Goal: Entertainment & Leisure: Browse casually

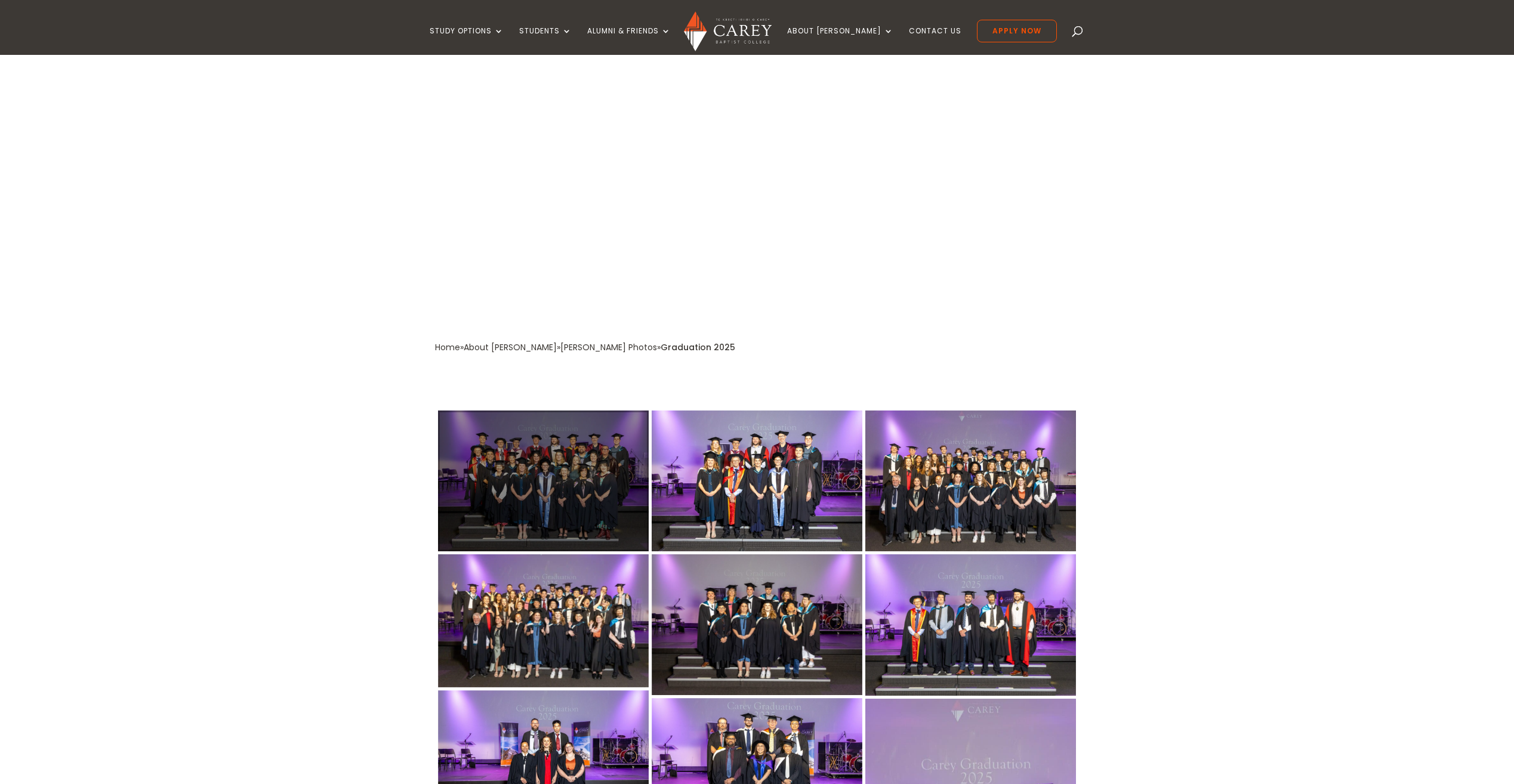
drag, startPoint x: 0, startPoint y: 0, endPoint x: 555, endPoint y: 452, distance: 715.8
click at [555, 452] on div at bounding box center [544, 480] width 211 height 141
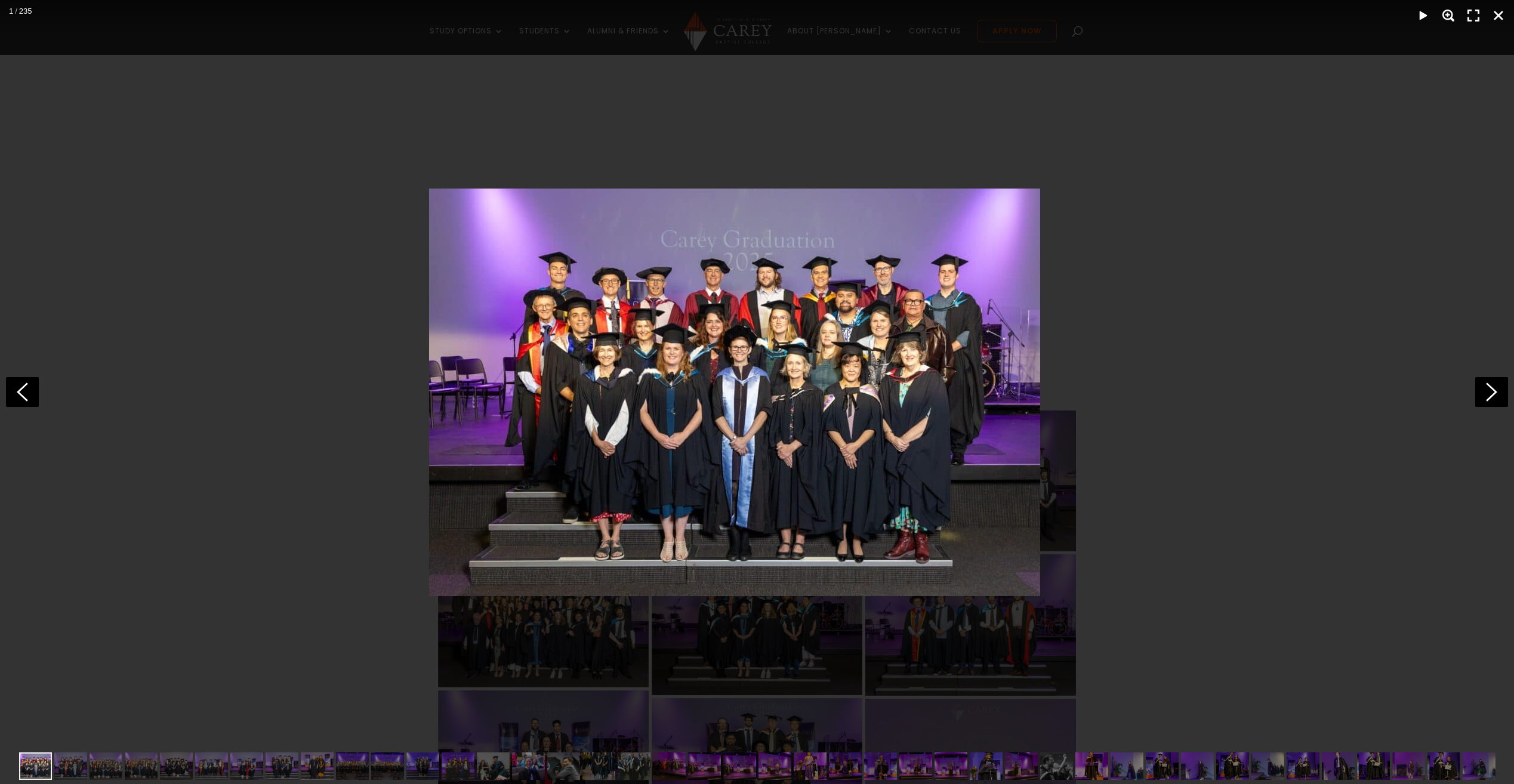
drag, startPoint x: 721, startPoint y: 366, endPoint x: 698, endPoint y: 344, distance: 31.8
click at [698, 344] on img at bounding box center [734, 392] width 611 height 407
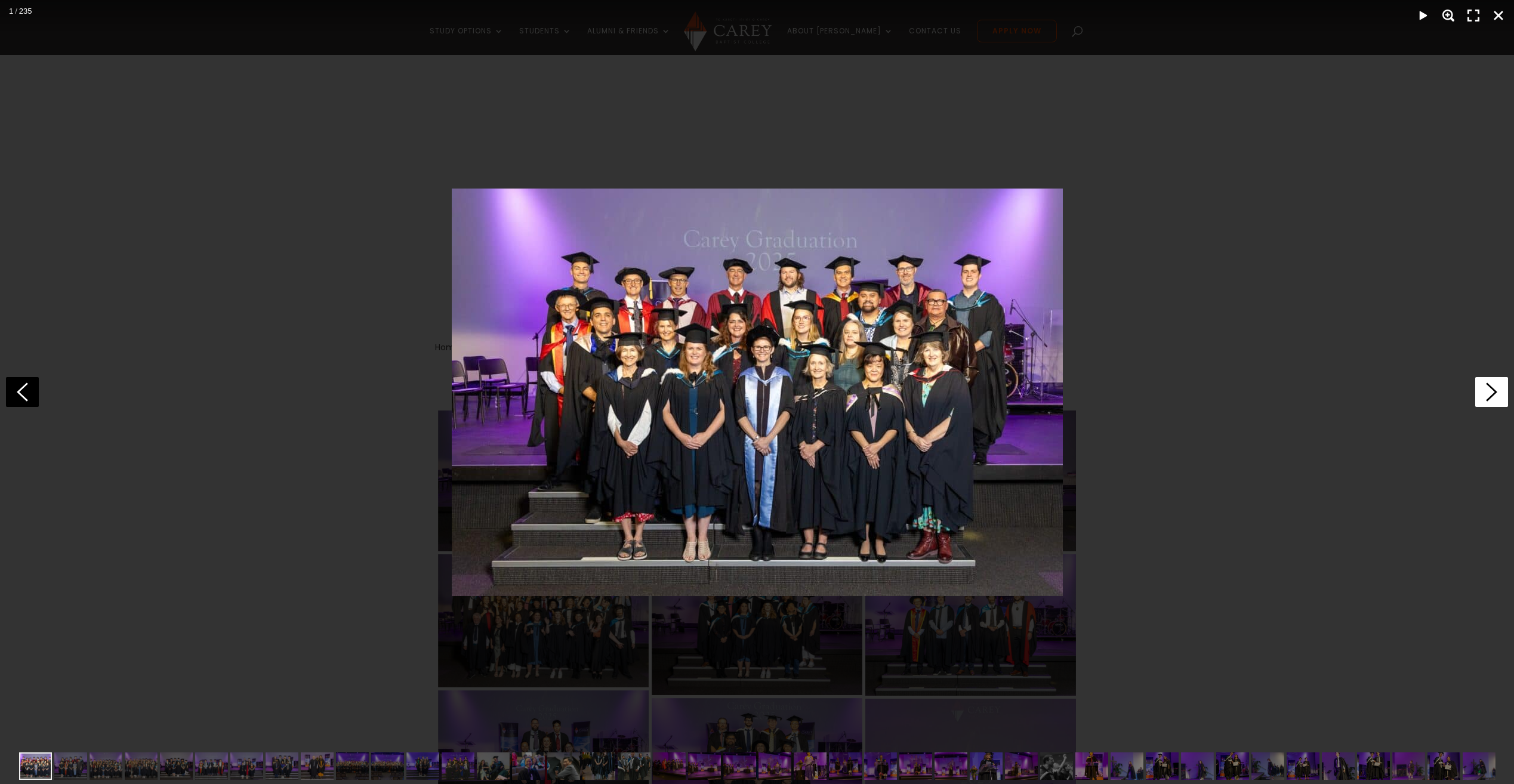
click at [1496, 392] on polygon at bounding box center [1492, 392] width 11 height 19
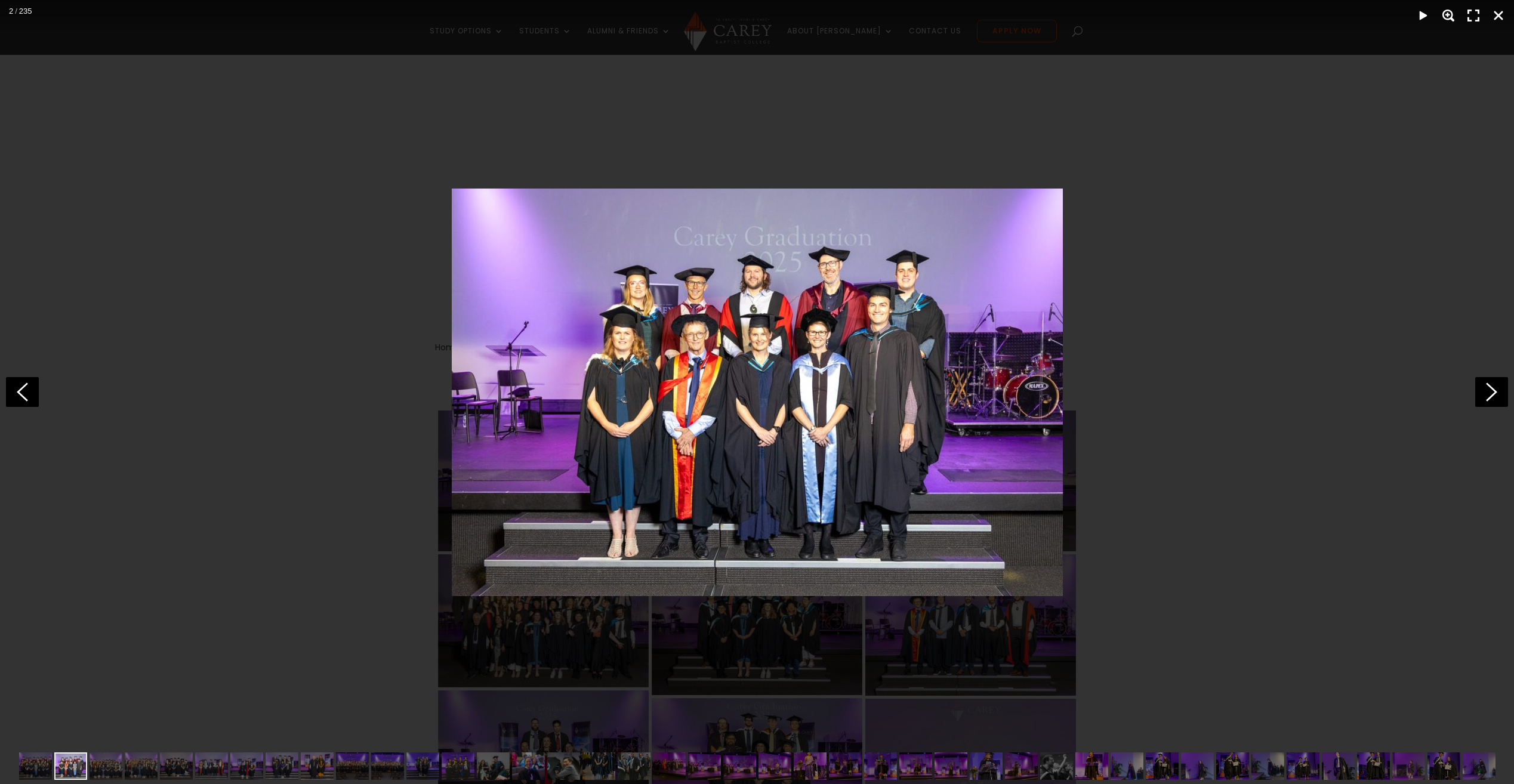
click at [537, 690] on div at bounding box center [757, 392] width 1514 height 784
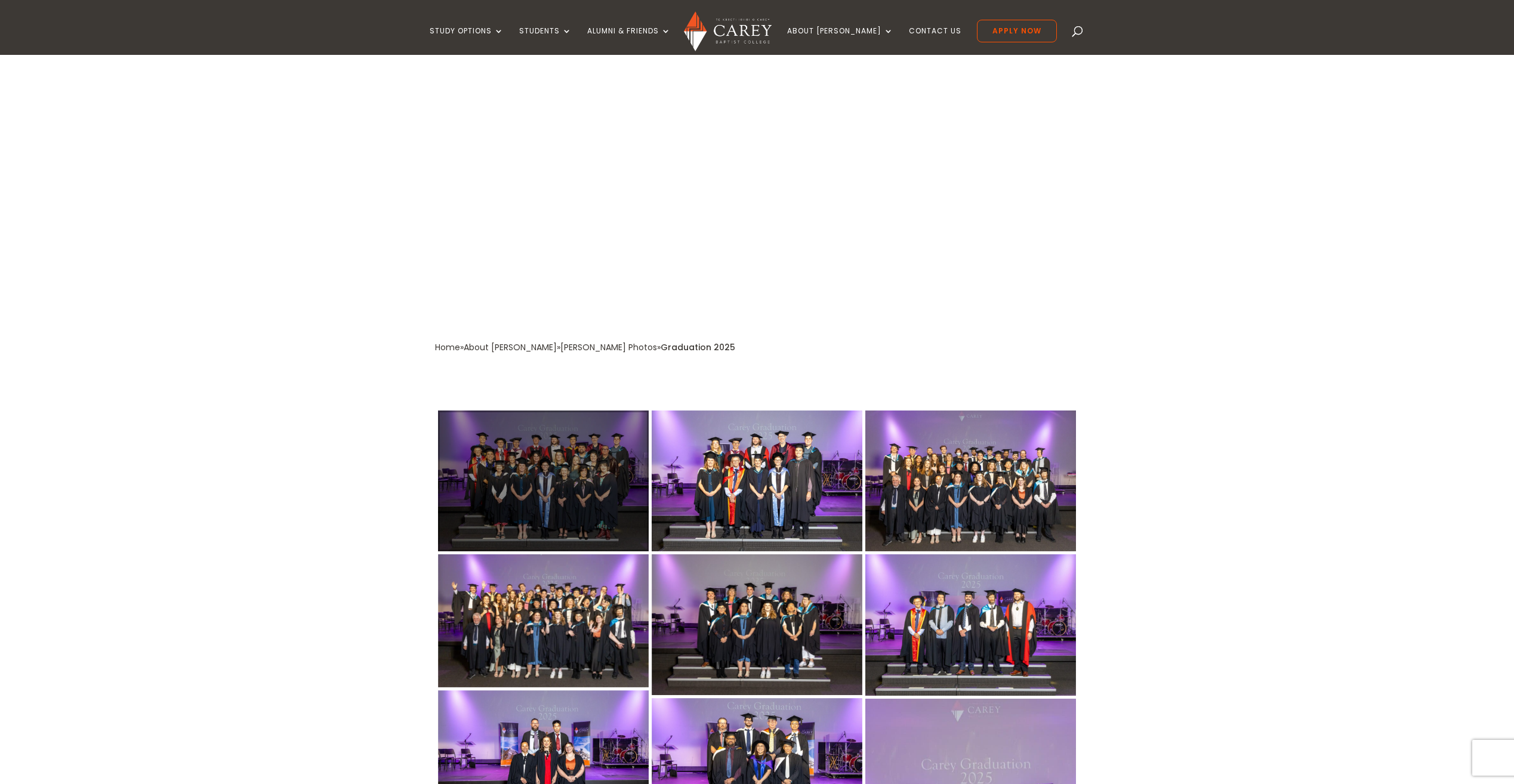
click at [561, 483] on div at bounding box center [544, 480] width 211 height 141
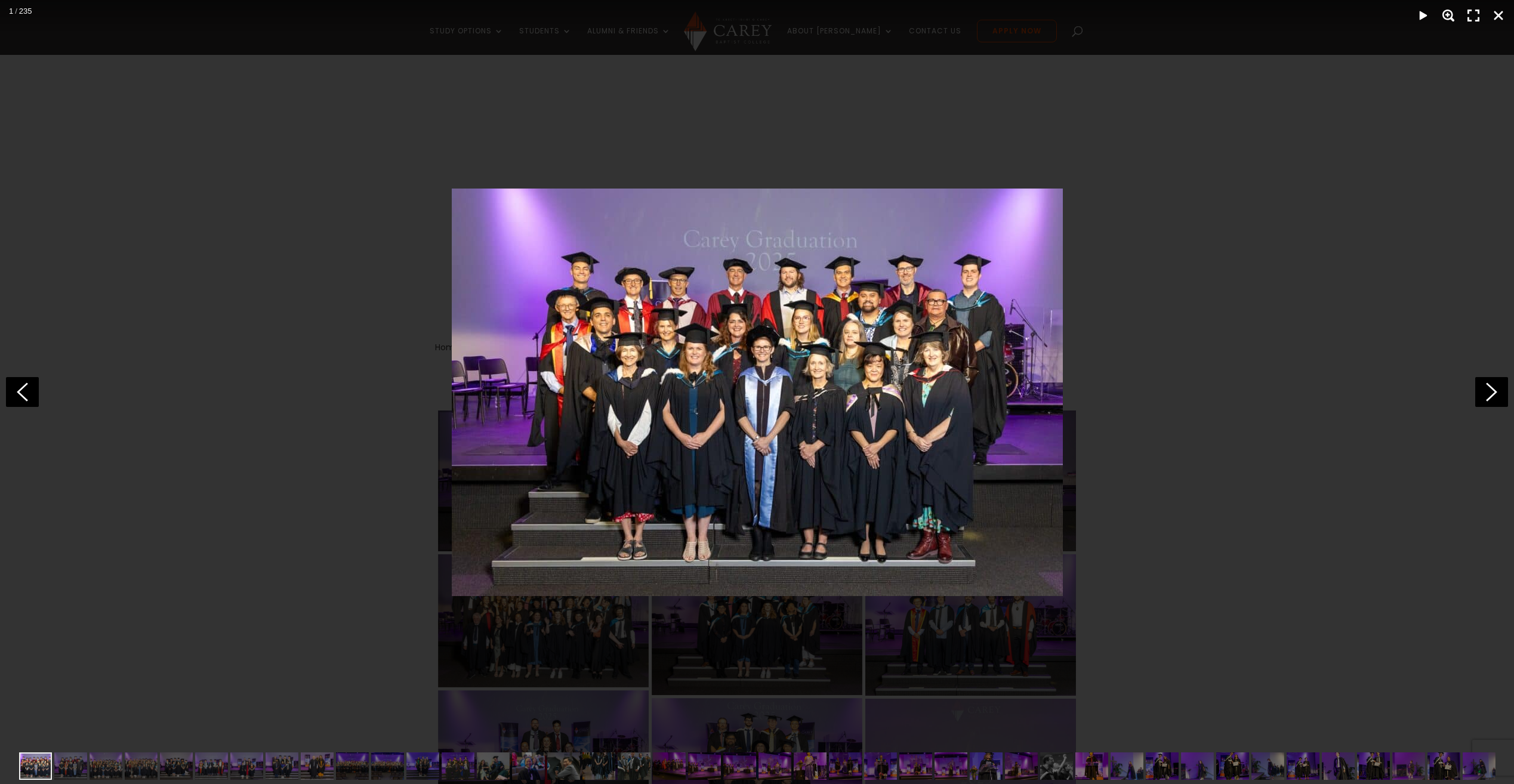
drag, startPoint x: 726, startPoint y: 186, endPoint x: 679, endPoint y: 325, distance: 146.7
click at [679, 325] on img at bounding box center [756, 392] width 611 height 407
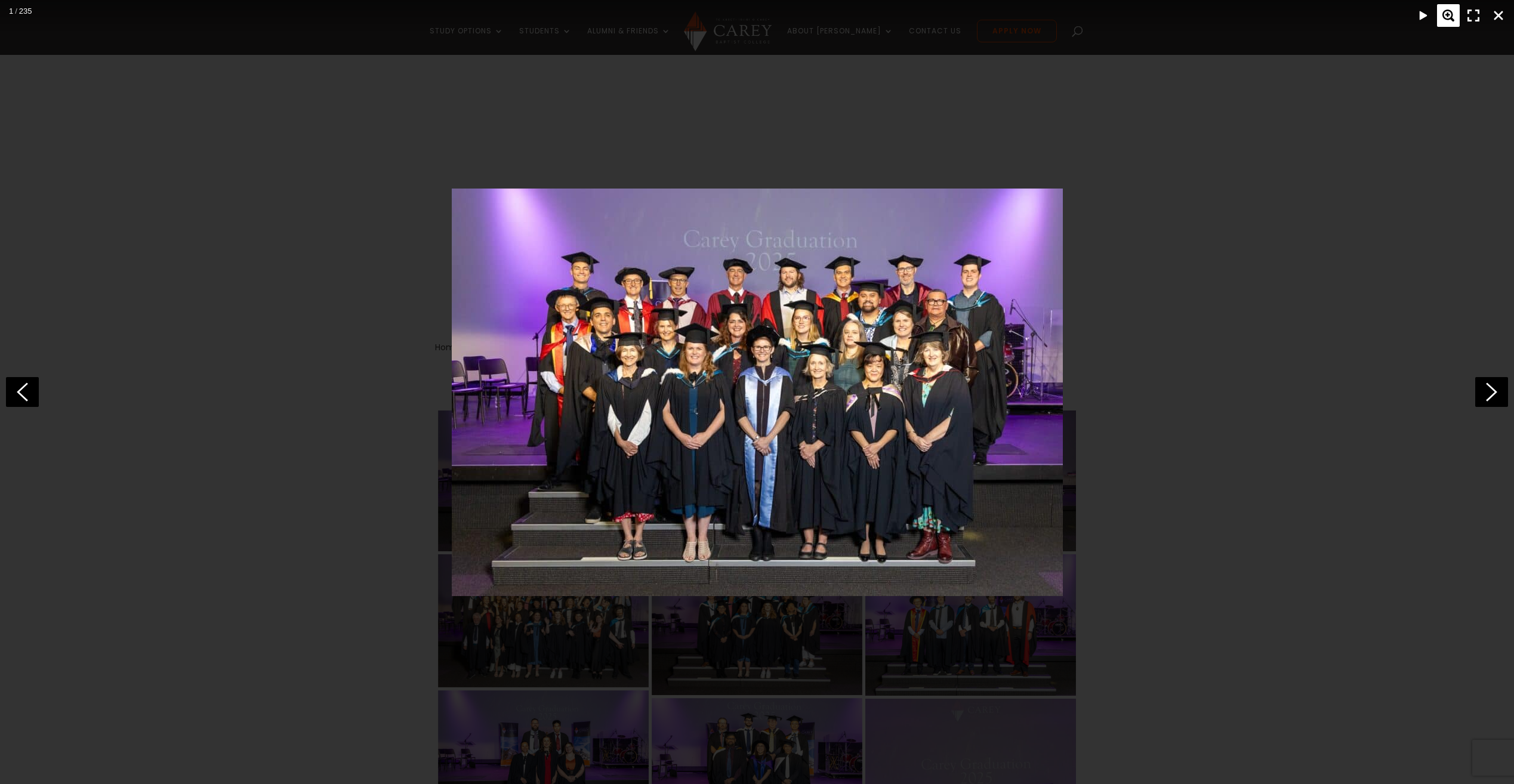
click at [1448, 14] on div "Zoom" at bounding box center [1448, 15] width 22 height 22
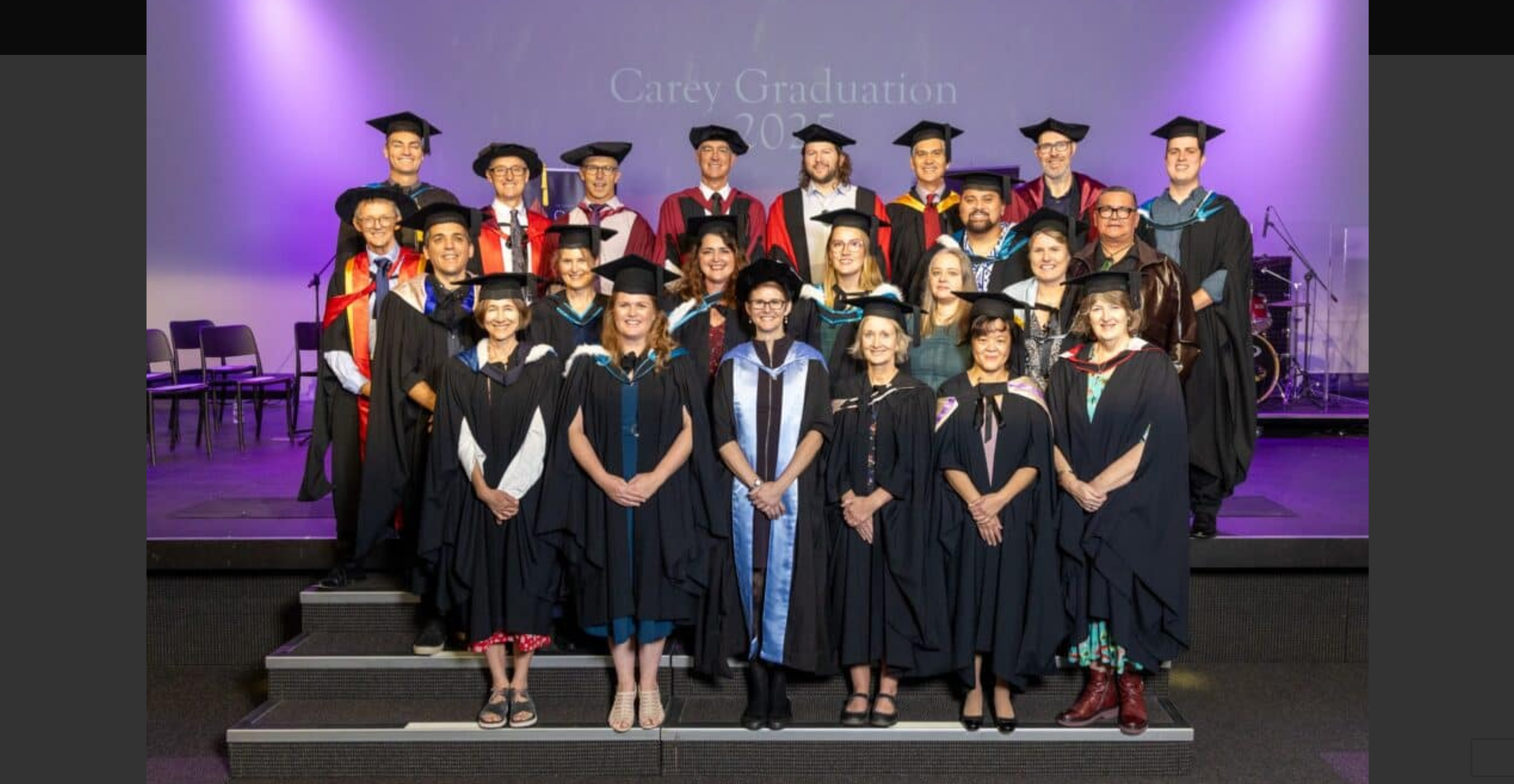
drag, startPoint x: 228, startPoint y: 0, endPoint x: 165, endPoint y: 89, distance: 109.0
click at [165, 89] on img at bounding box center [757, 392] width 1222 height 815
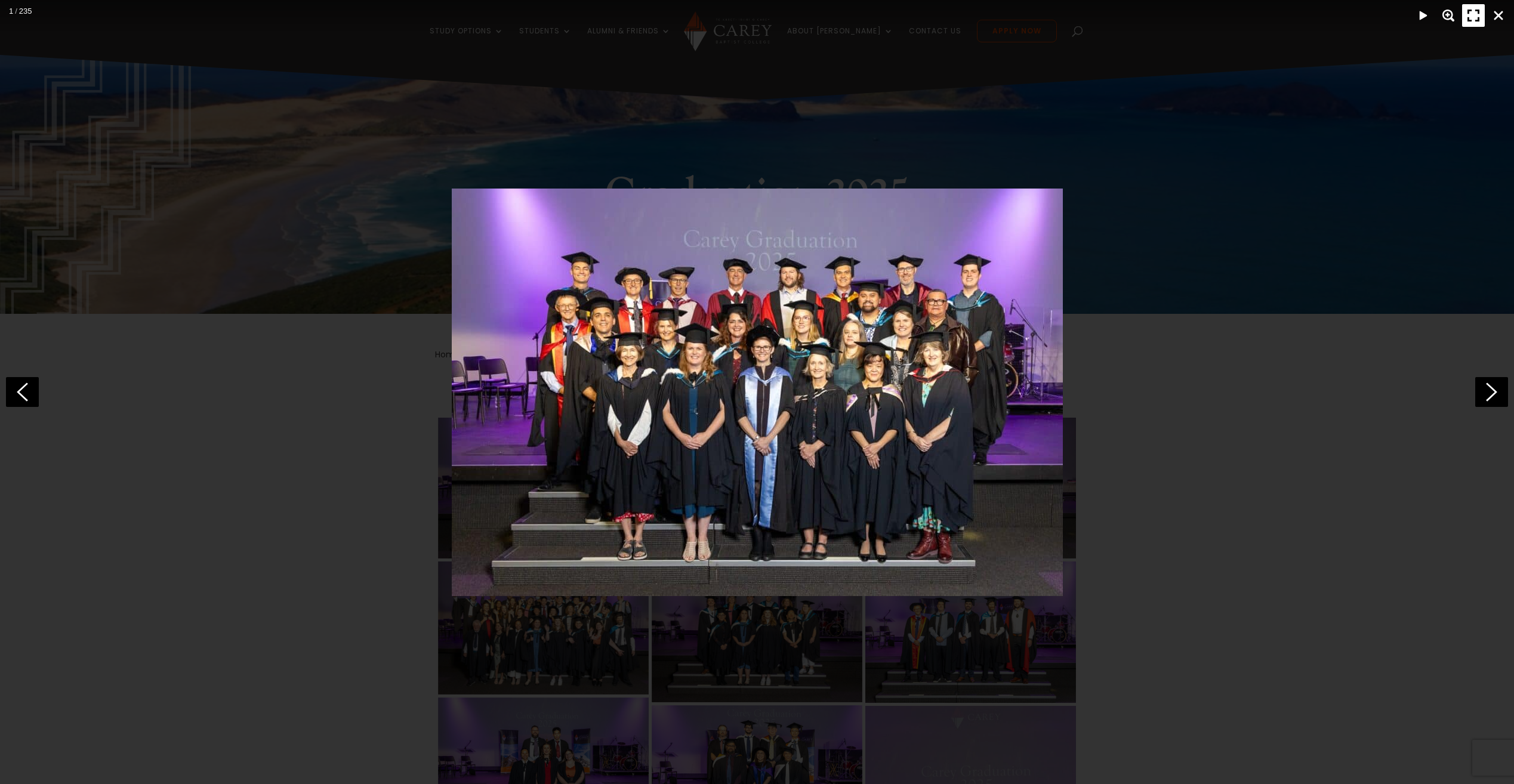
click at [1475, 11] on div "Fullscreen" at bounding box center [1473, 15] width 22 height 22
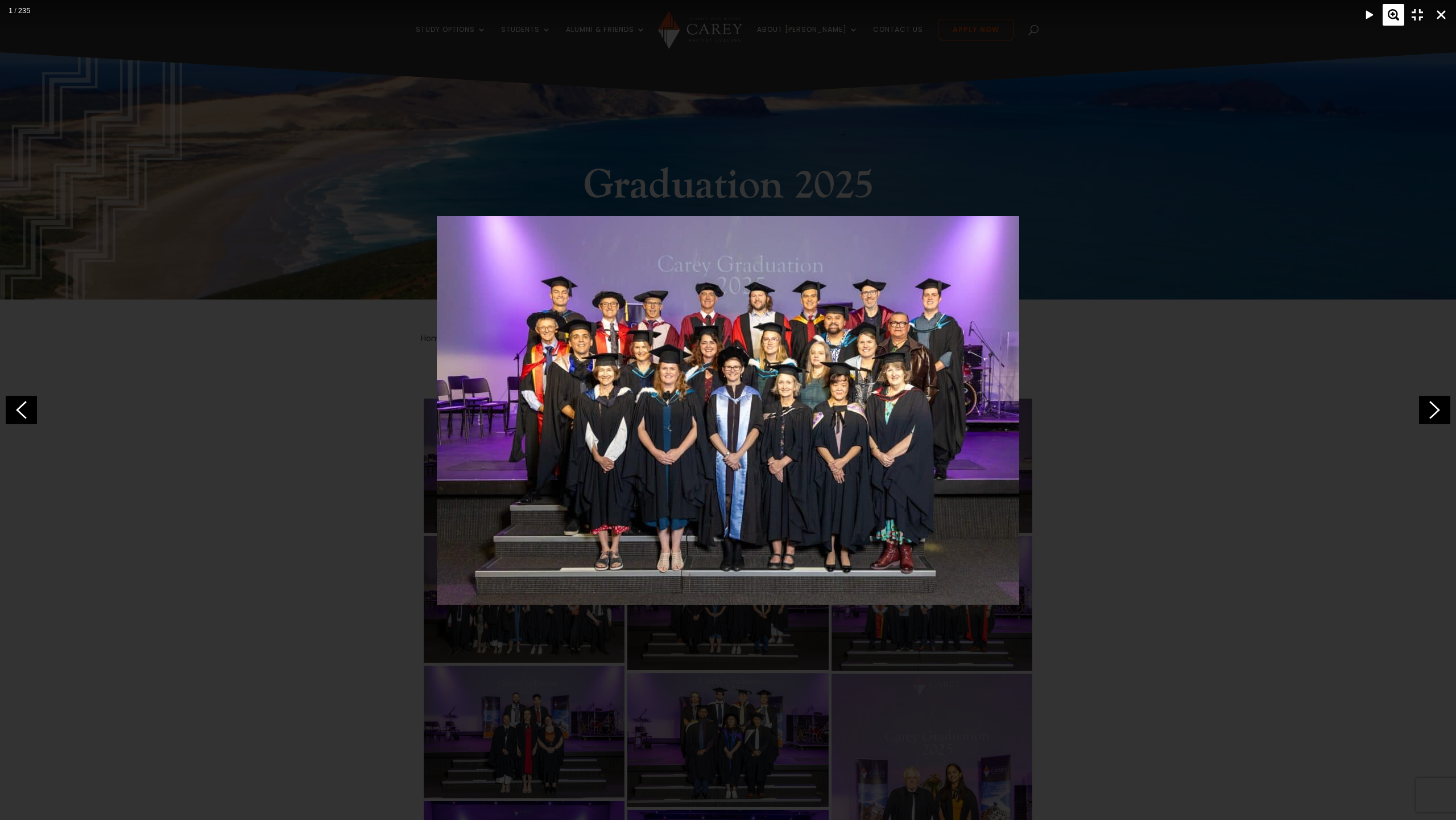
click at [1395, 11] on div "Zoom" at bounding box center [1394, 14] width 21 height 21
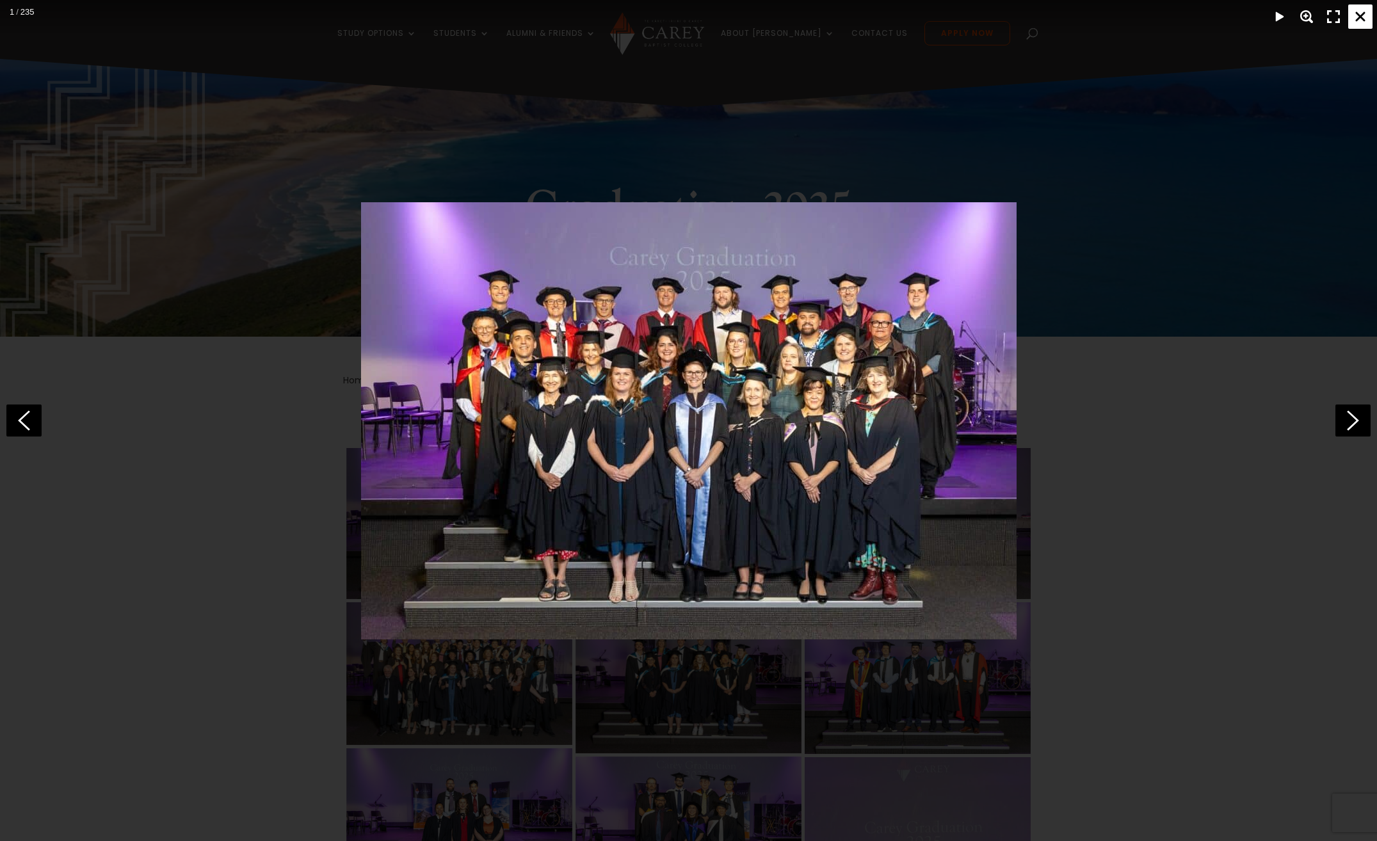
click at [1366, 14] on div "Close" at bounding box center [1360, 16] width 24 height 24
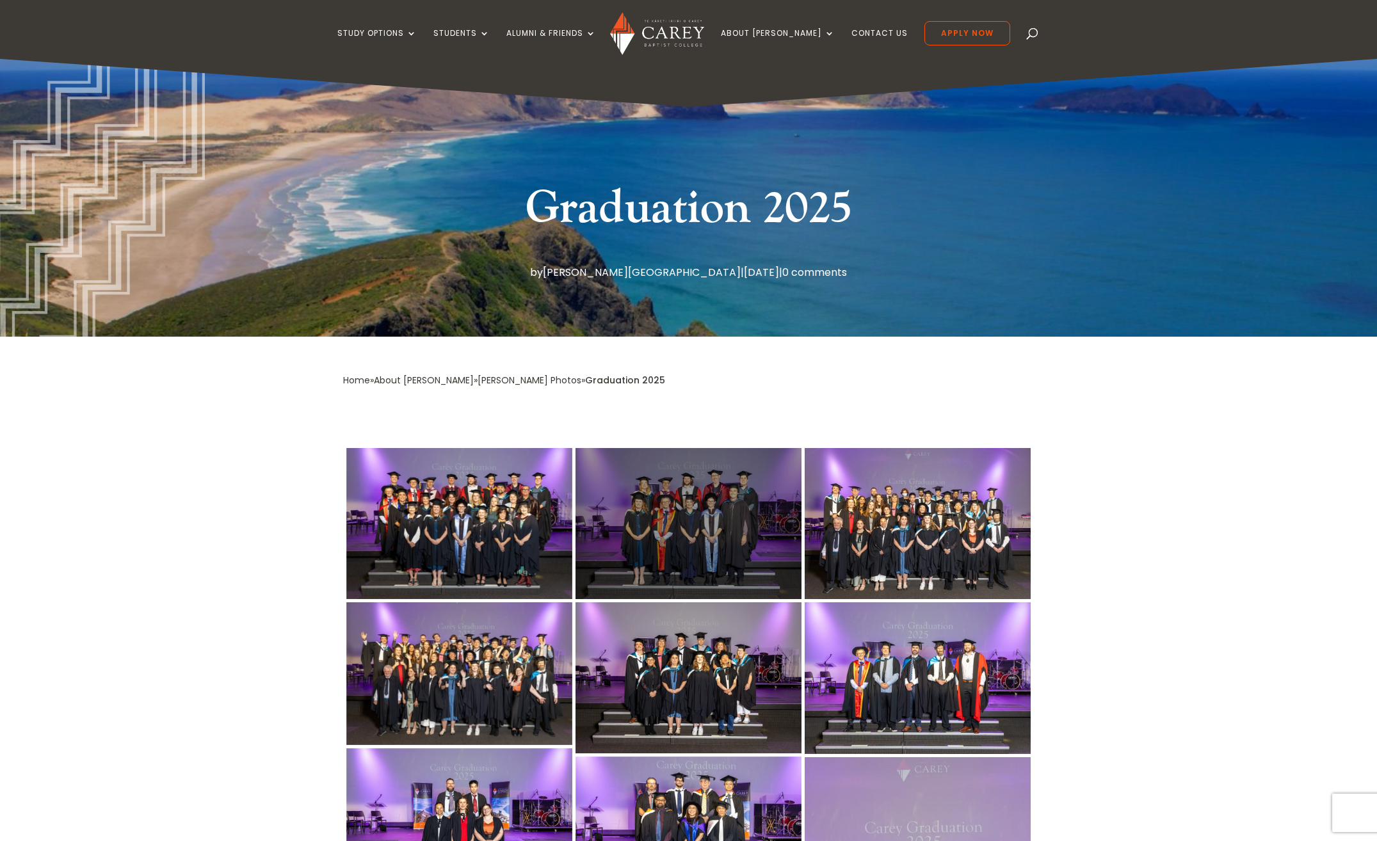
scroll to position [64, 0]
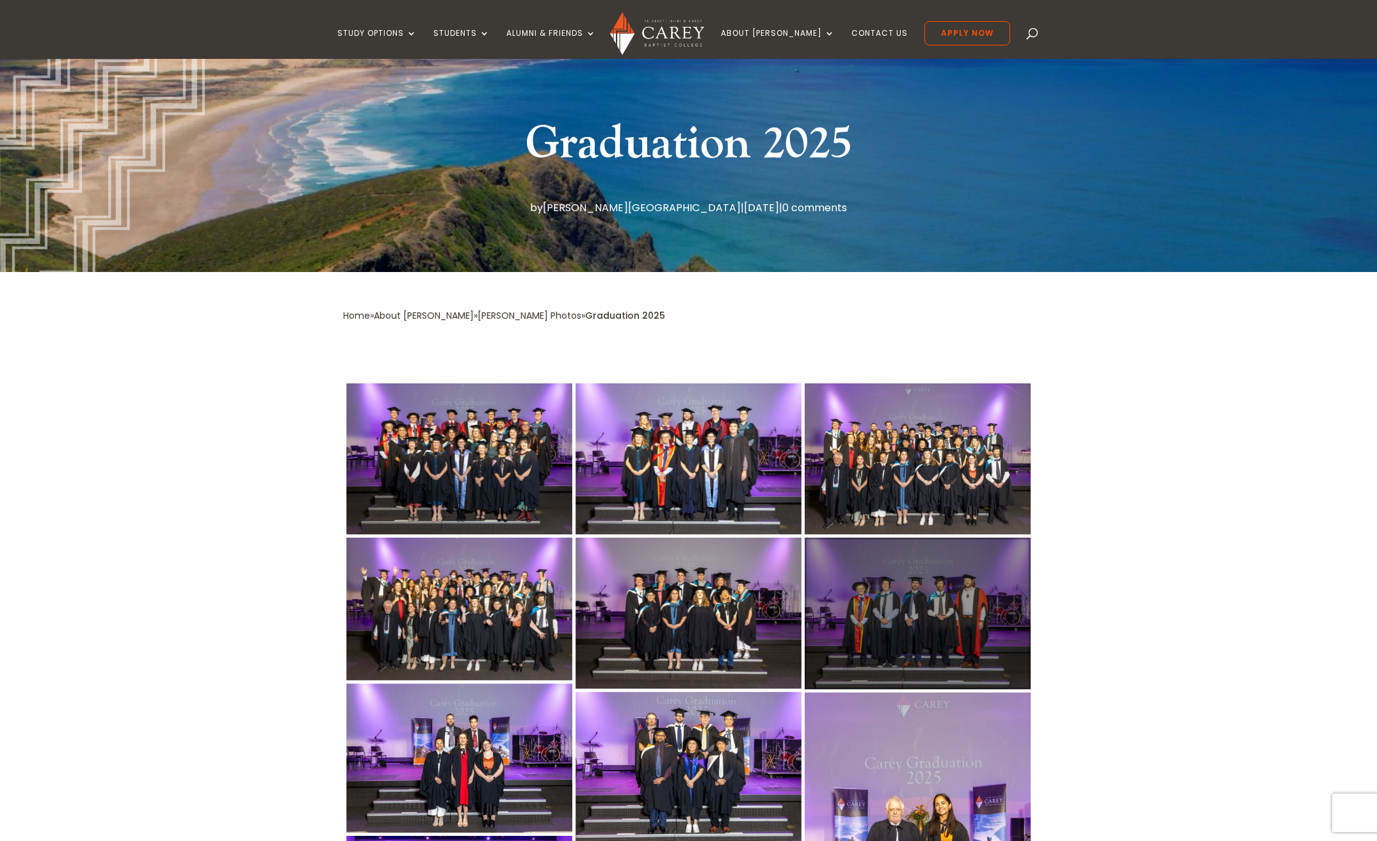
click at [906, 618] on div at bounding box center [917, 614] width 226 height 152
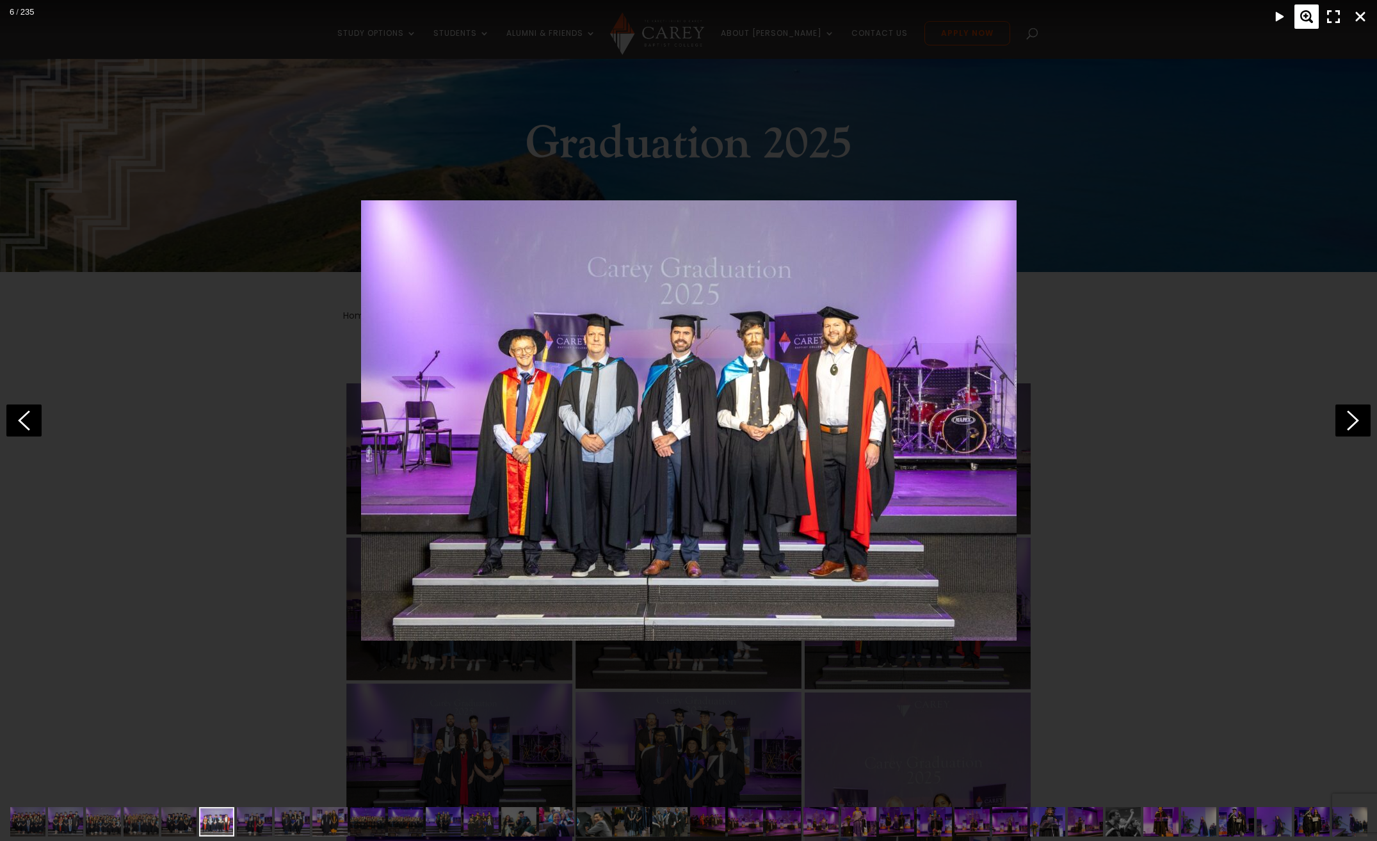
click at [1308, 12] on div "Zoom" at bounding box center [1306, 16] width 24 height 24
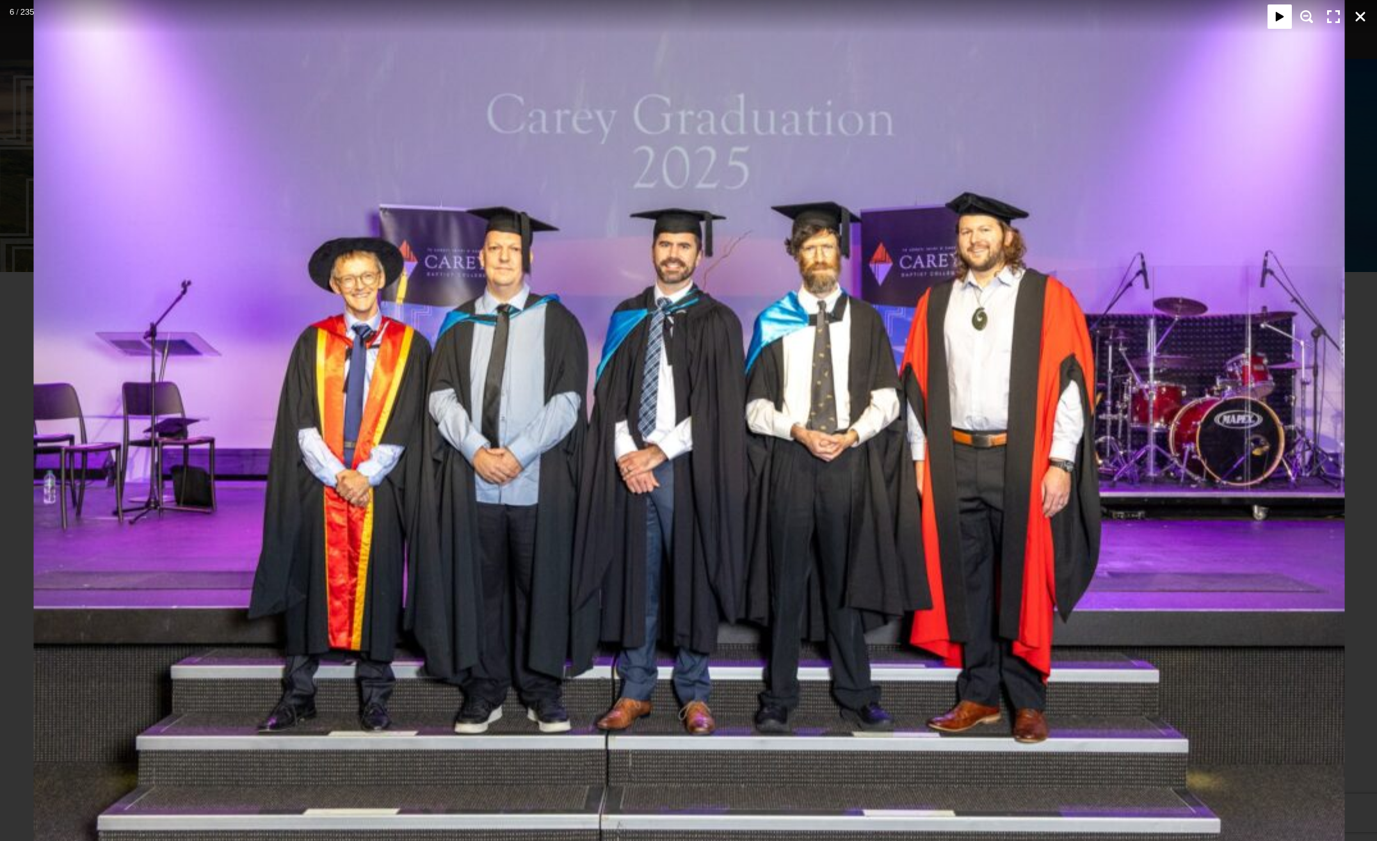
click at [1277, 15] on div "Play" at bounding box center [1279, 16] width 24 height 24
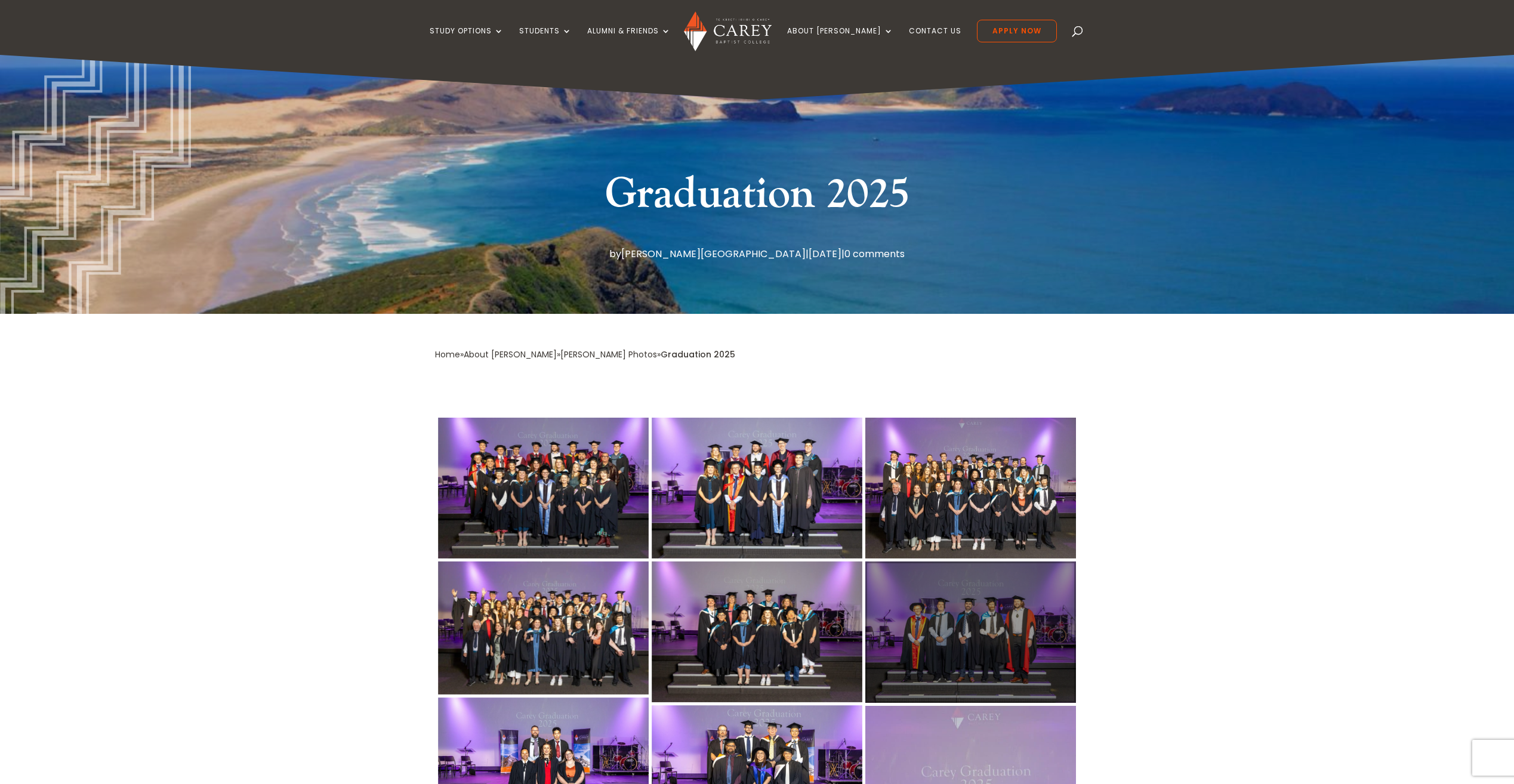
drag, startPoint x: 975, startPoint y: 629, endPoint x: 979, endPoint y: 624, distance: 6.4
click at [975, 629] on div at bounding box center [970, 632] width 211 height 142
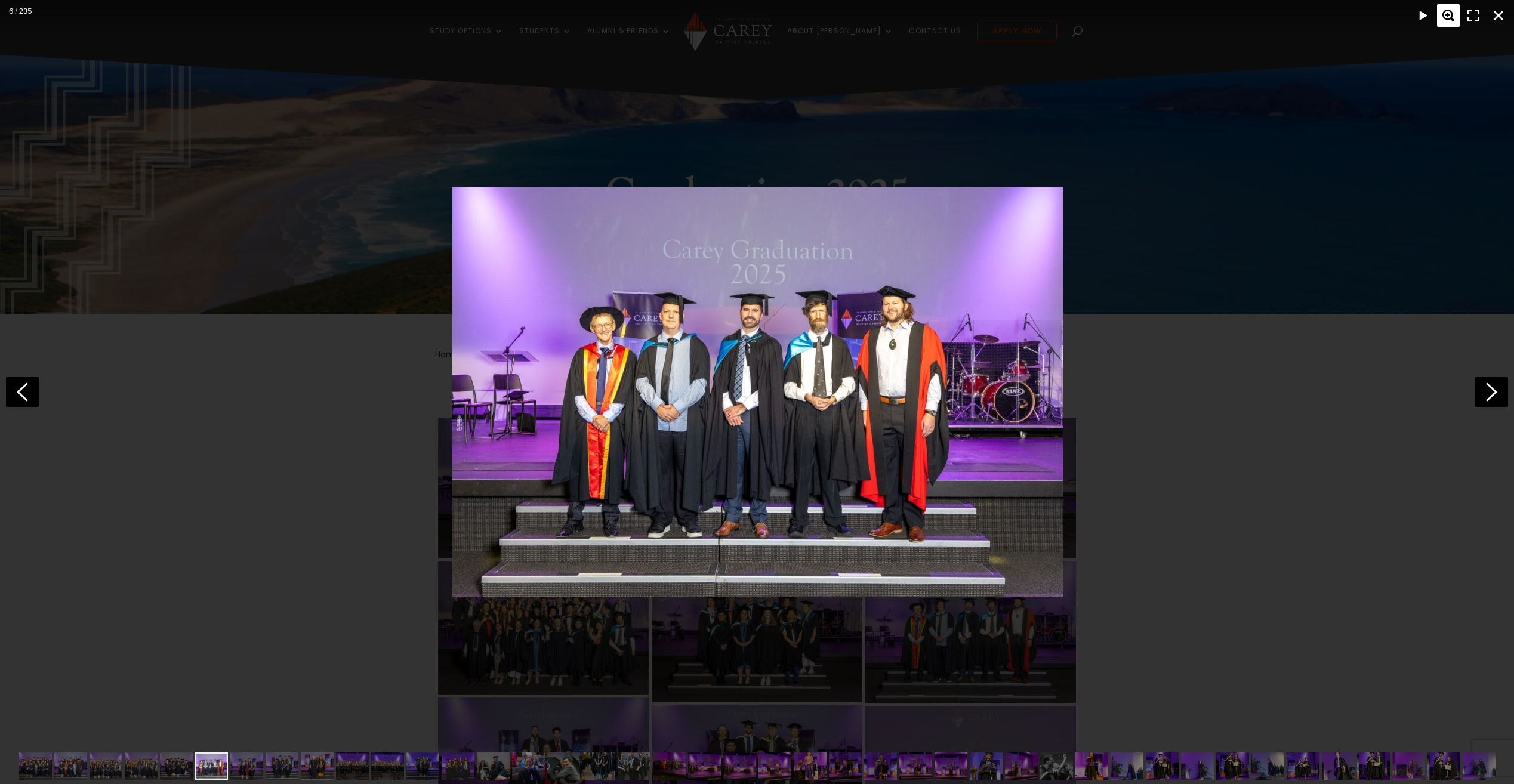
click at [1445, 10] on div "Zoom" at bounding box center [1448, 15] width 22 height 22
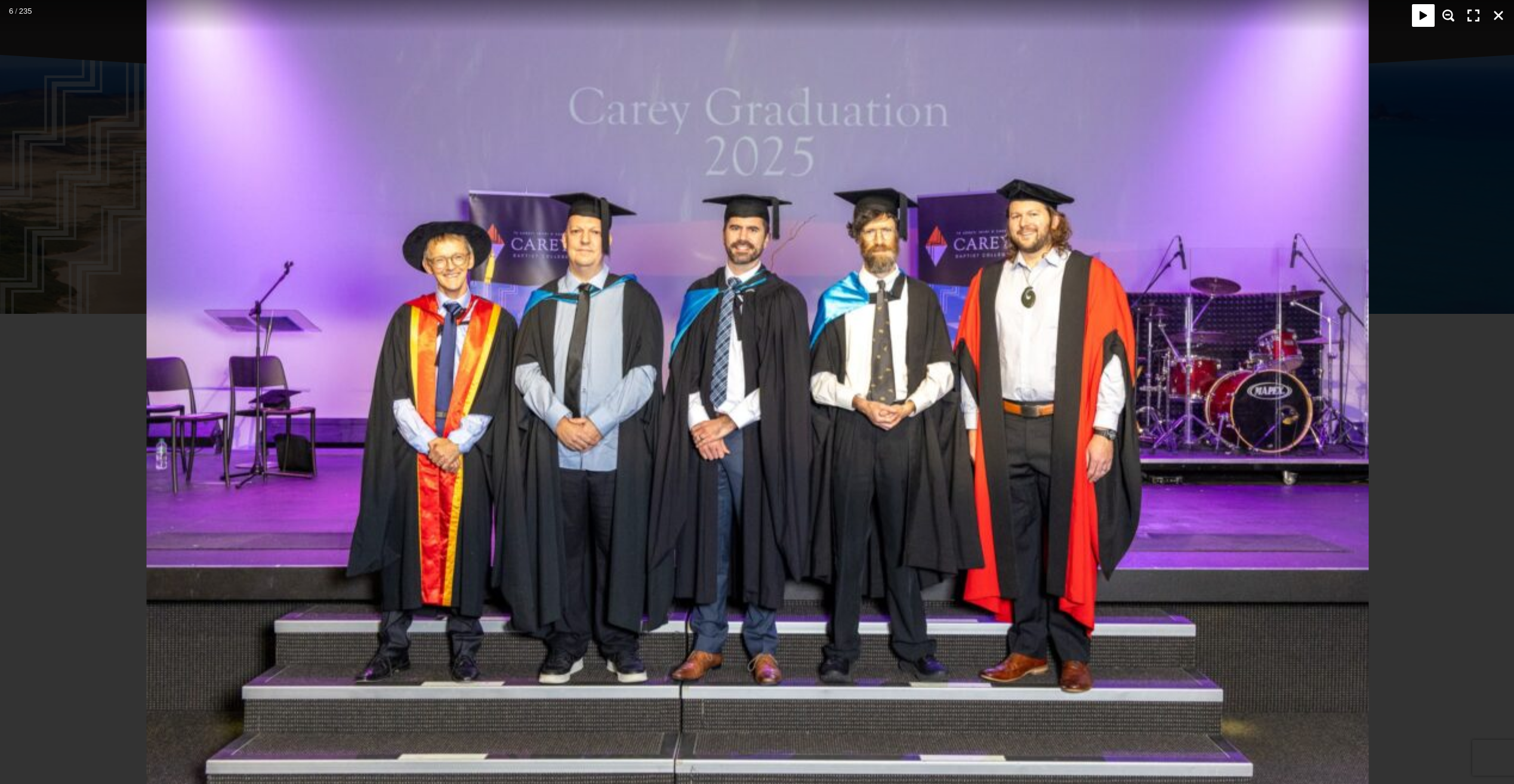
click at [1425, 11] on div "Play" at bounding box center [1423, 15] width 22 height 22
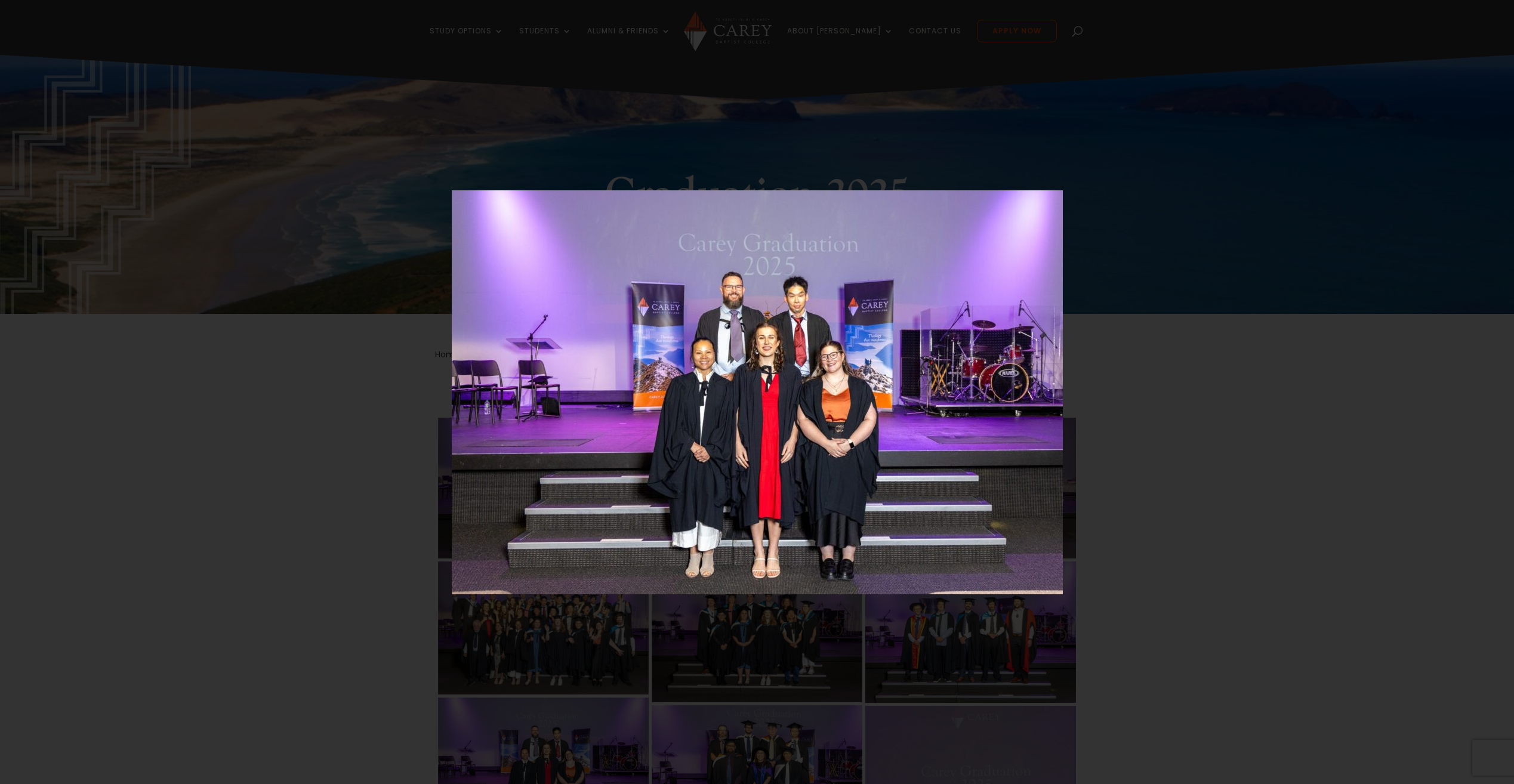
drag, startPoint x: 1418, startPoint y: 9, endPoint x: 1232, endPoint y: 154, distance: 235.8
click at [1232, 154] on div at bounding box center [757, 392] width 1514 height 784
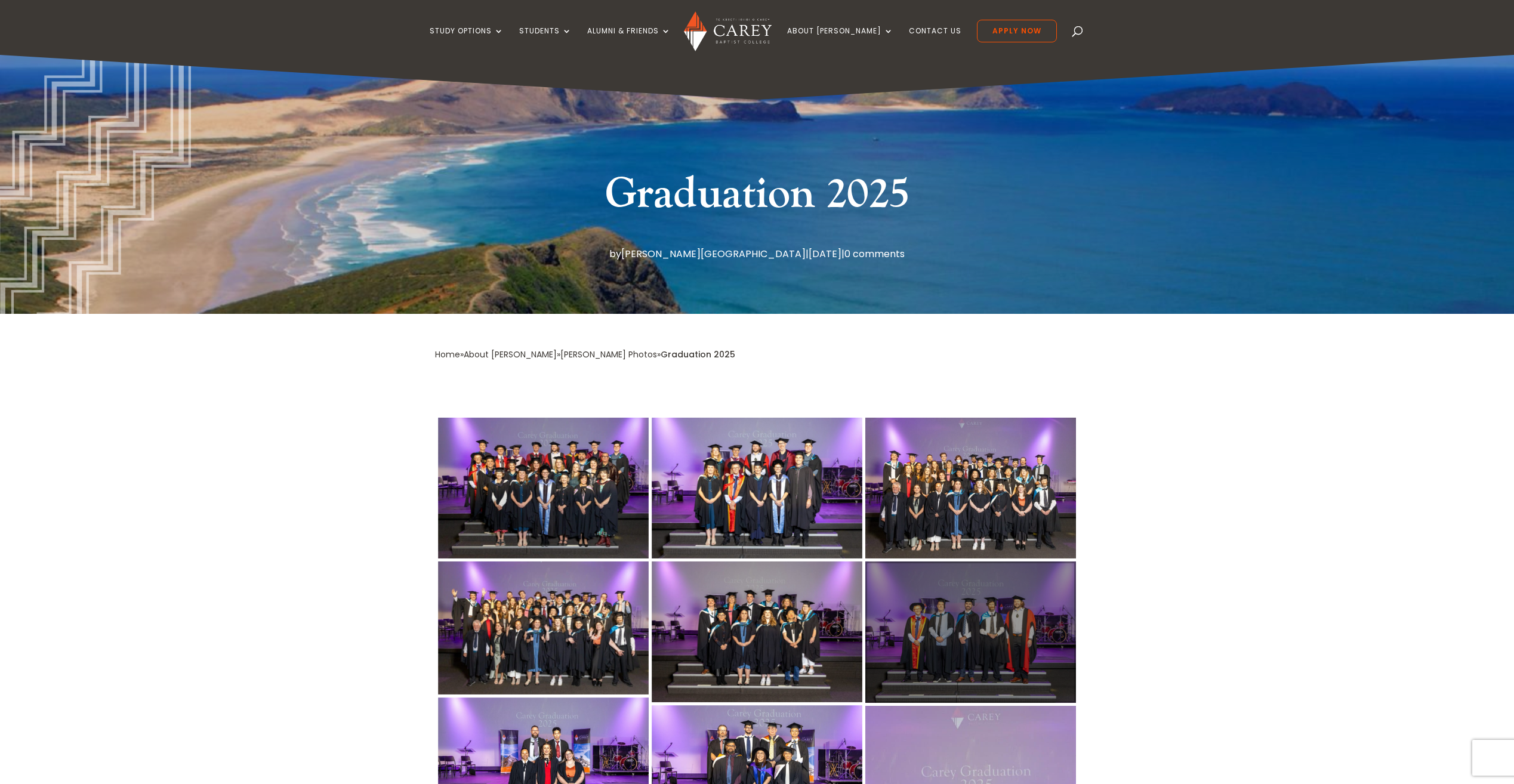
click at [971, 612] on div at bounding box center [970, 632] width 211 height 142
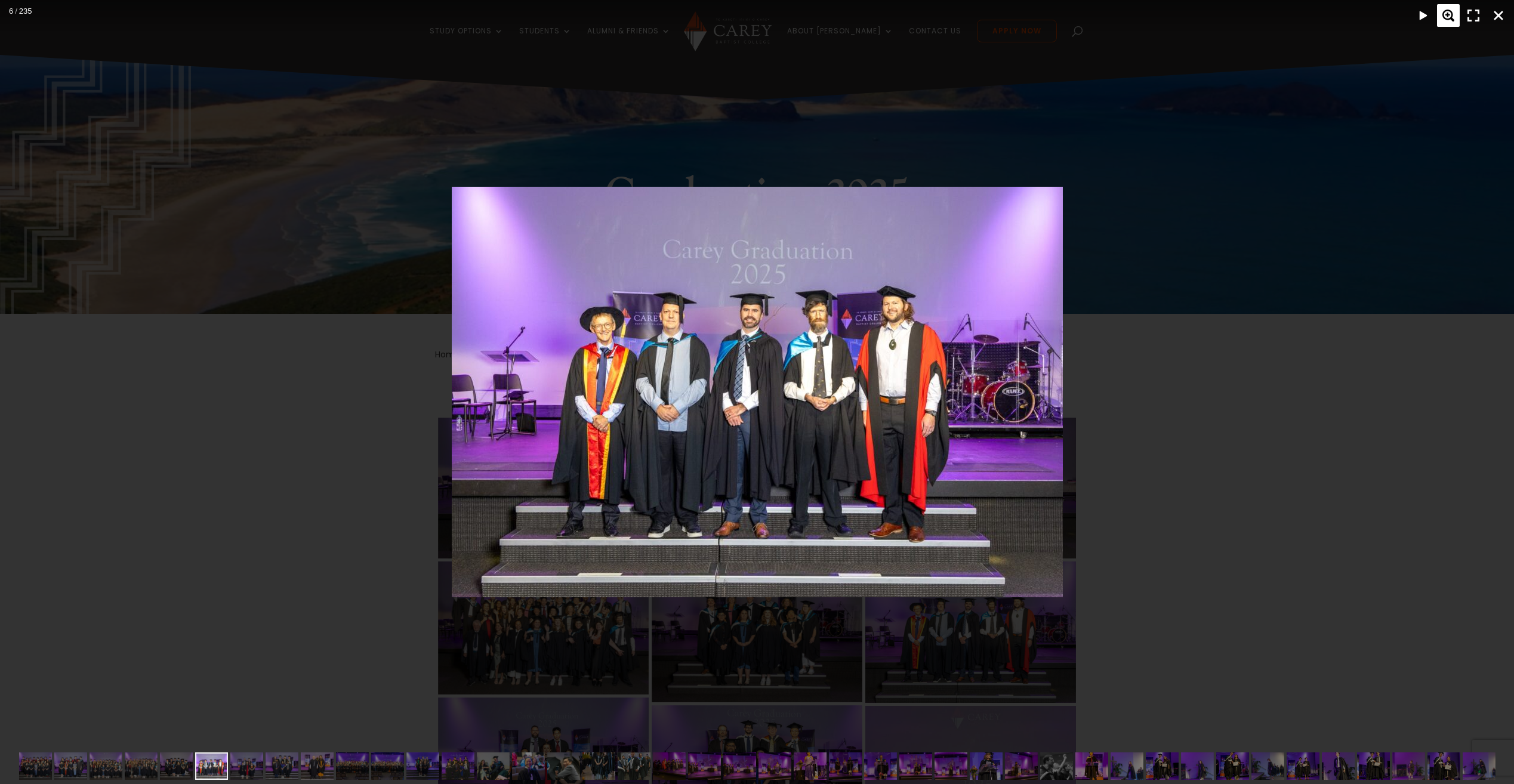
click at [1451, 12] on div "Zoom" at bounding box center [1448, 15] width 22 height 22
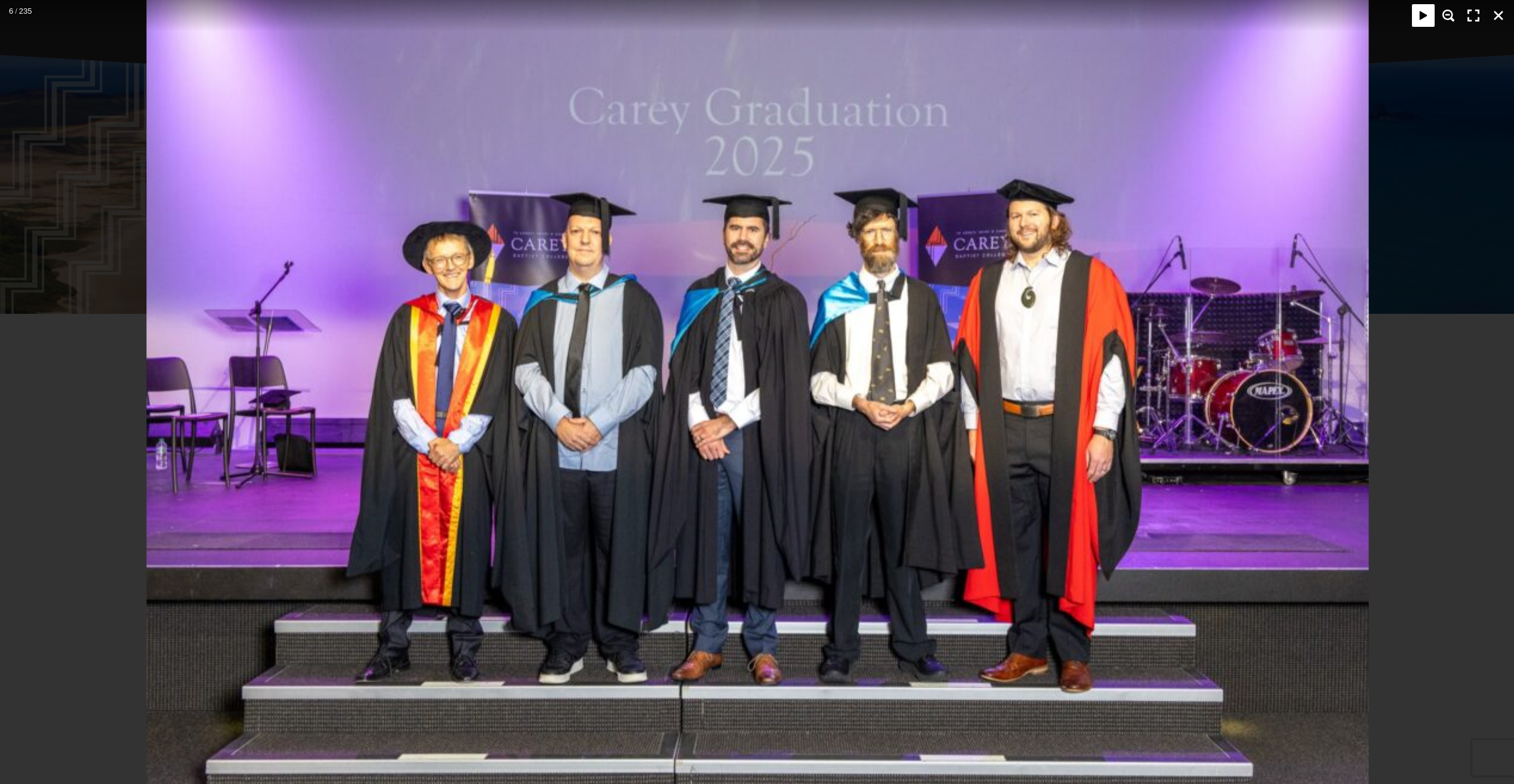
click at [1416, 12] on div "Play" at bounding box center [1423, 15] width 22 height 22
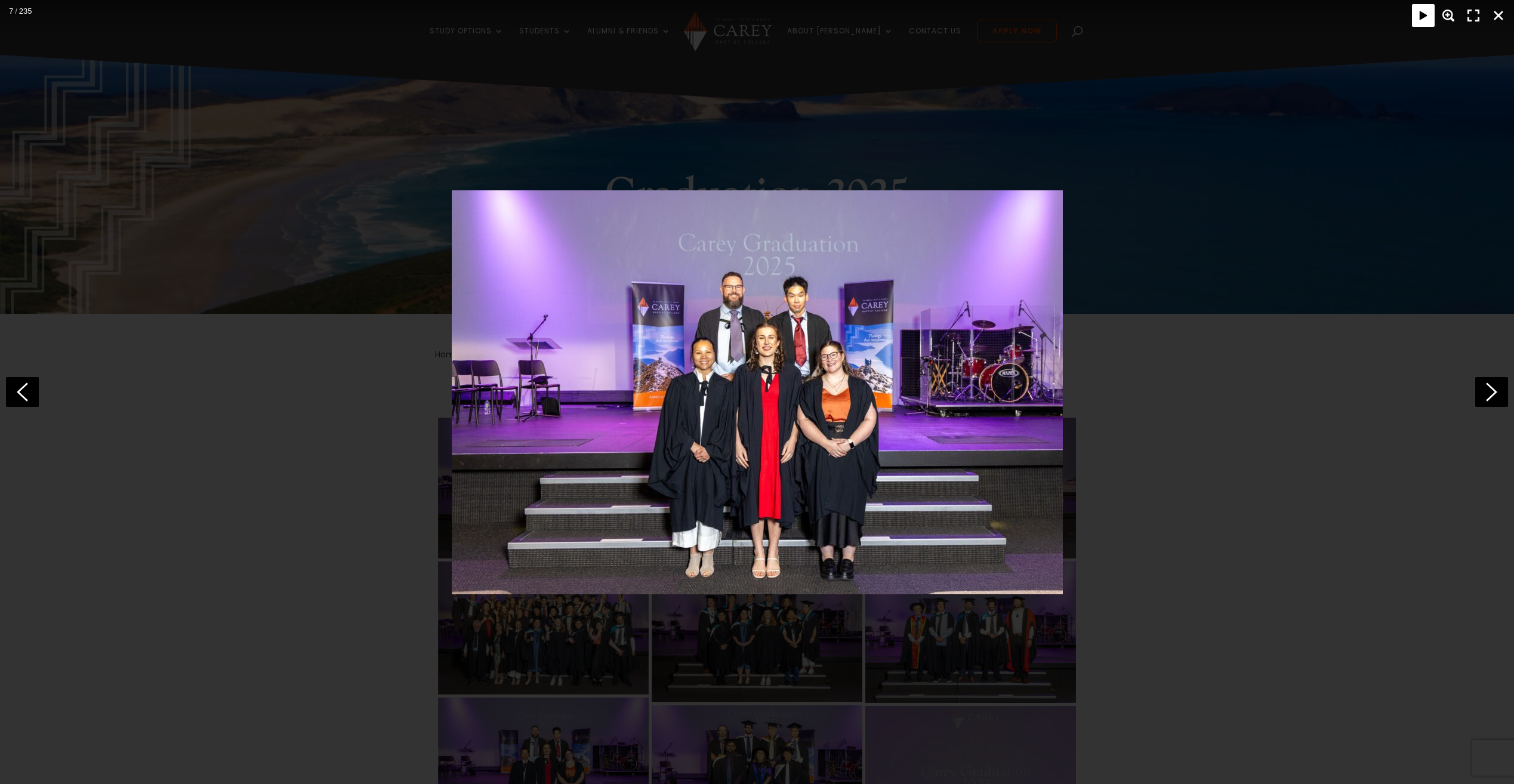
click at [1425, 18] on div "Play" at bounding box center [1423, 15] width 22 height 22
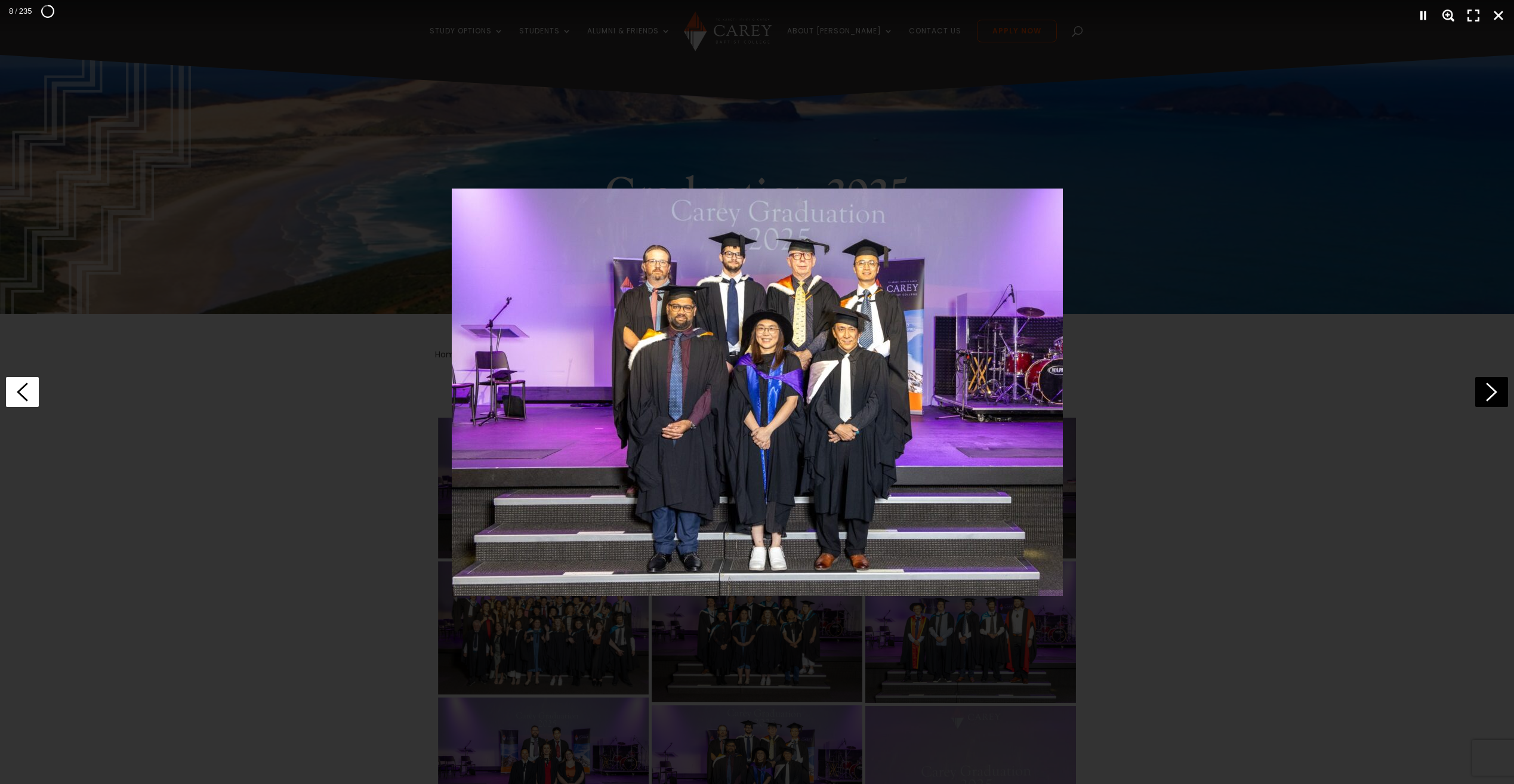
click at [18, 387] on icon at bounding box center [21, 392] width 33 height 30
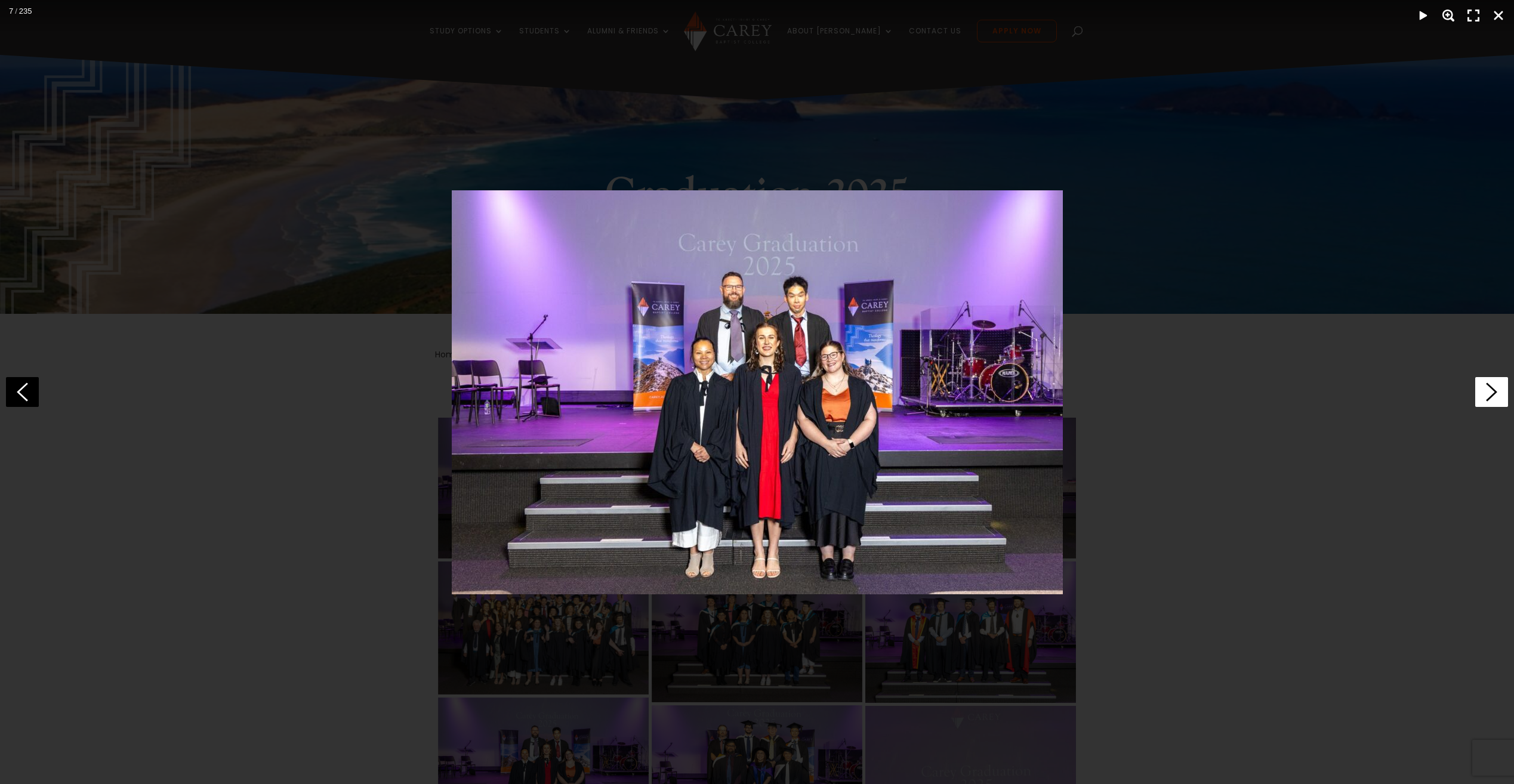
click at [1493, 391] on polygon at bounding box center [1492, 392] width 11 height 19
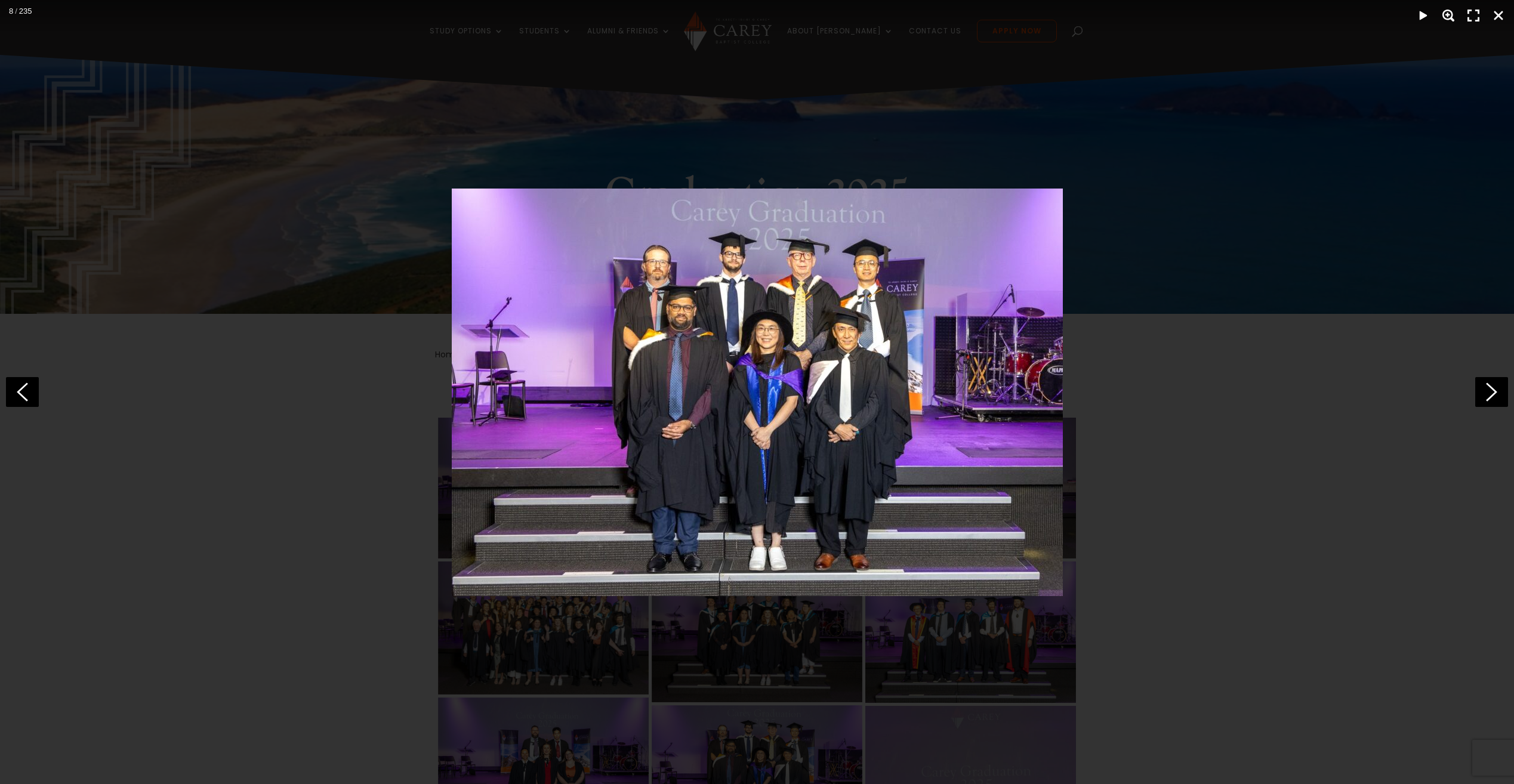
click at [453, 403] on img at bounding box center [756, 392] width 611 height 407
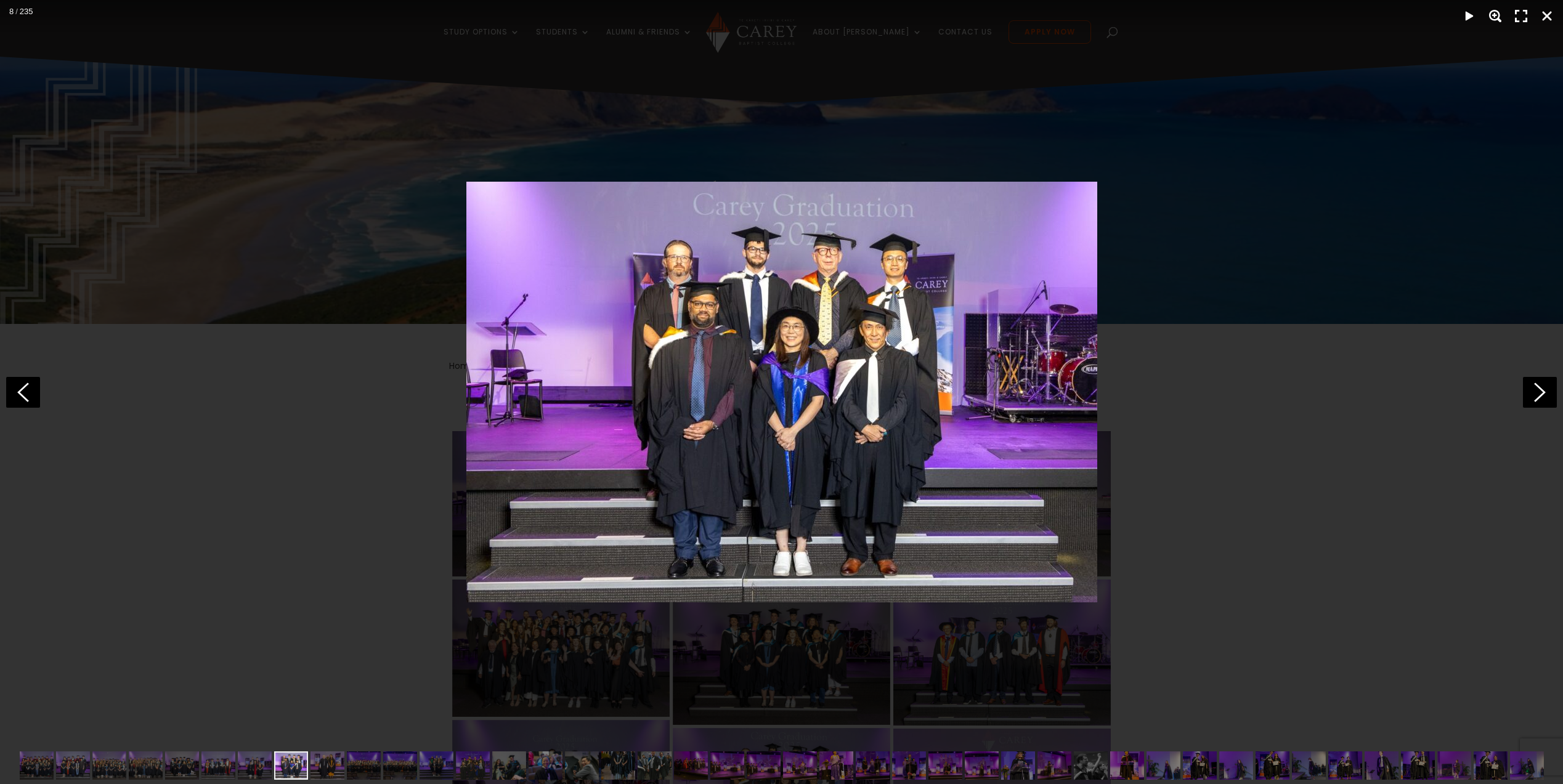
scroll to position [1342, 0]
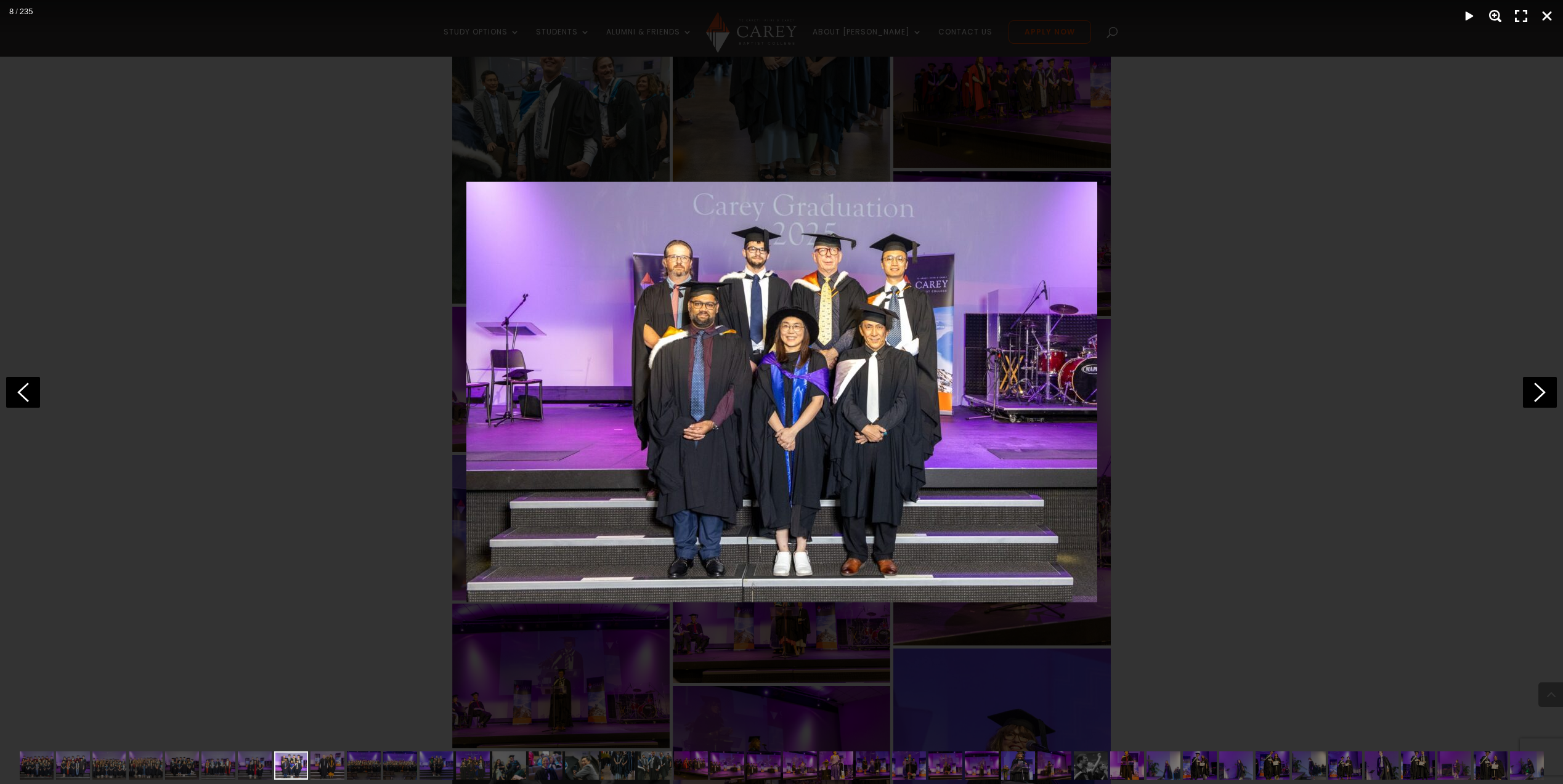
click at [1319, 65] on div at bounding box center [782, 392] width 1563 height 784
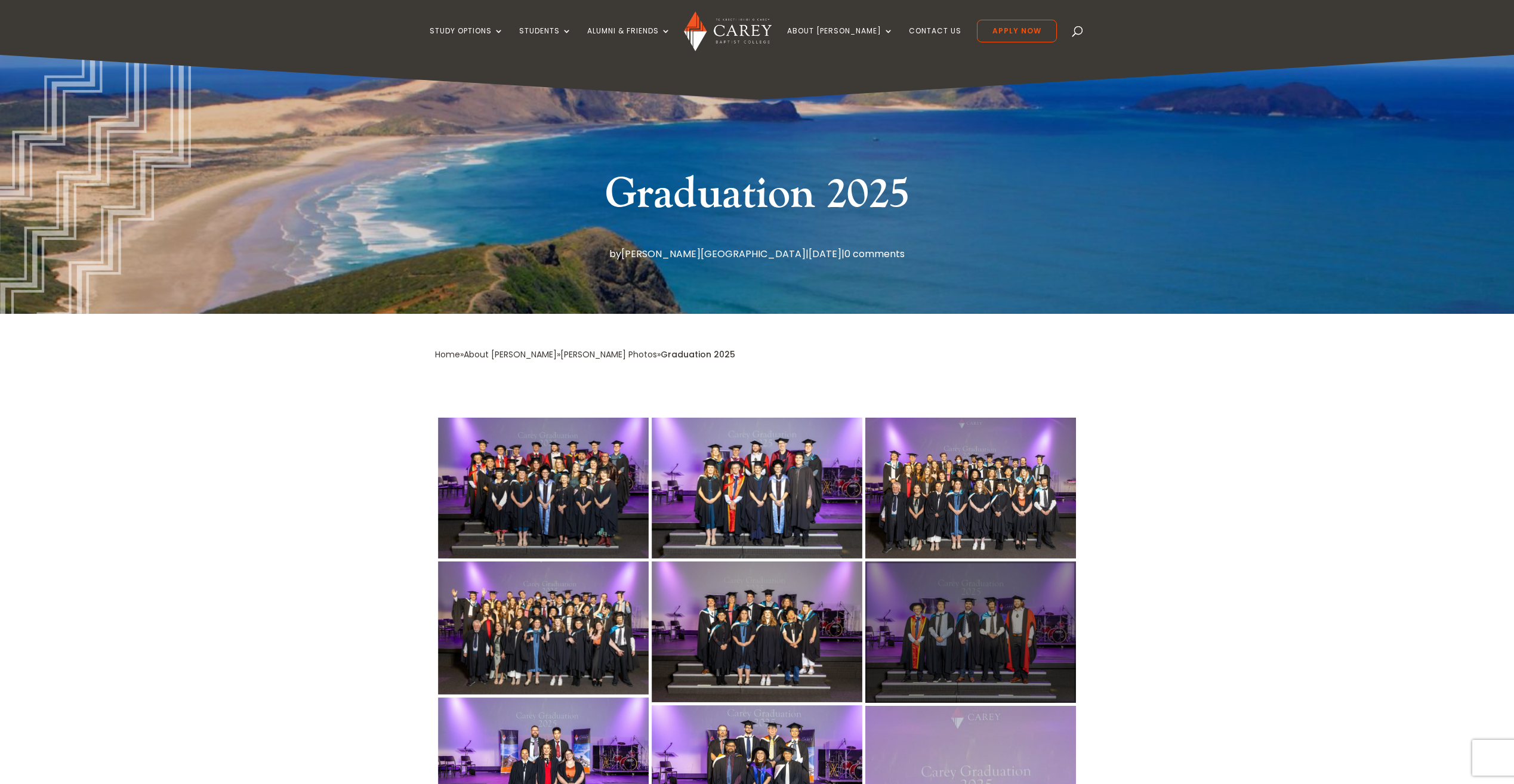
click at [982, 632] on div at bounding box center [970, 632] width 211 height 142
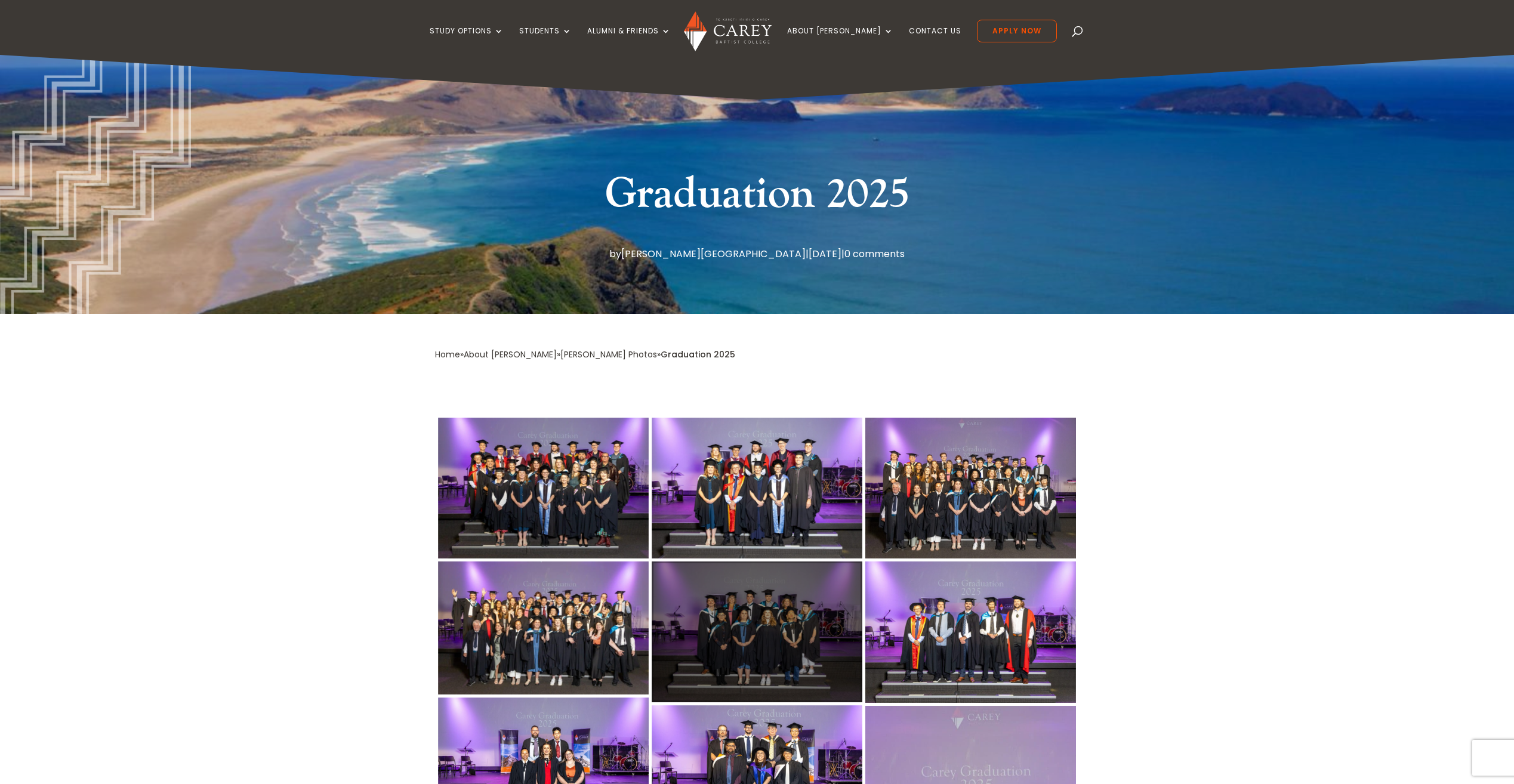
click at [763, 636] on div at bounding box center [757, 631] width 211 height 141
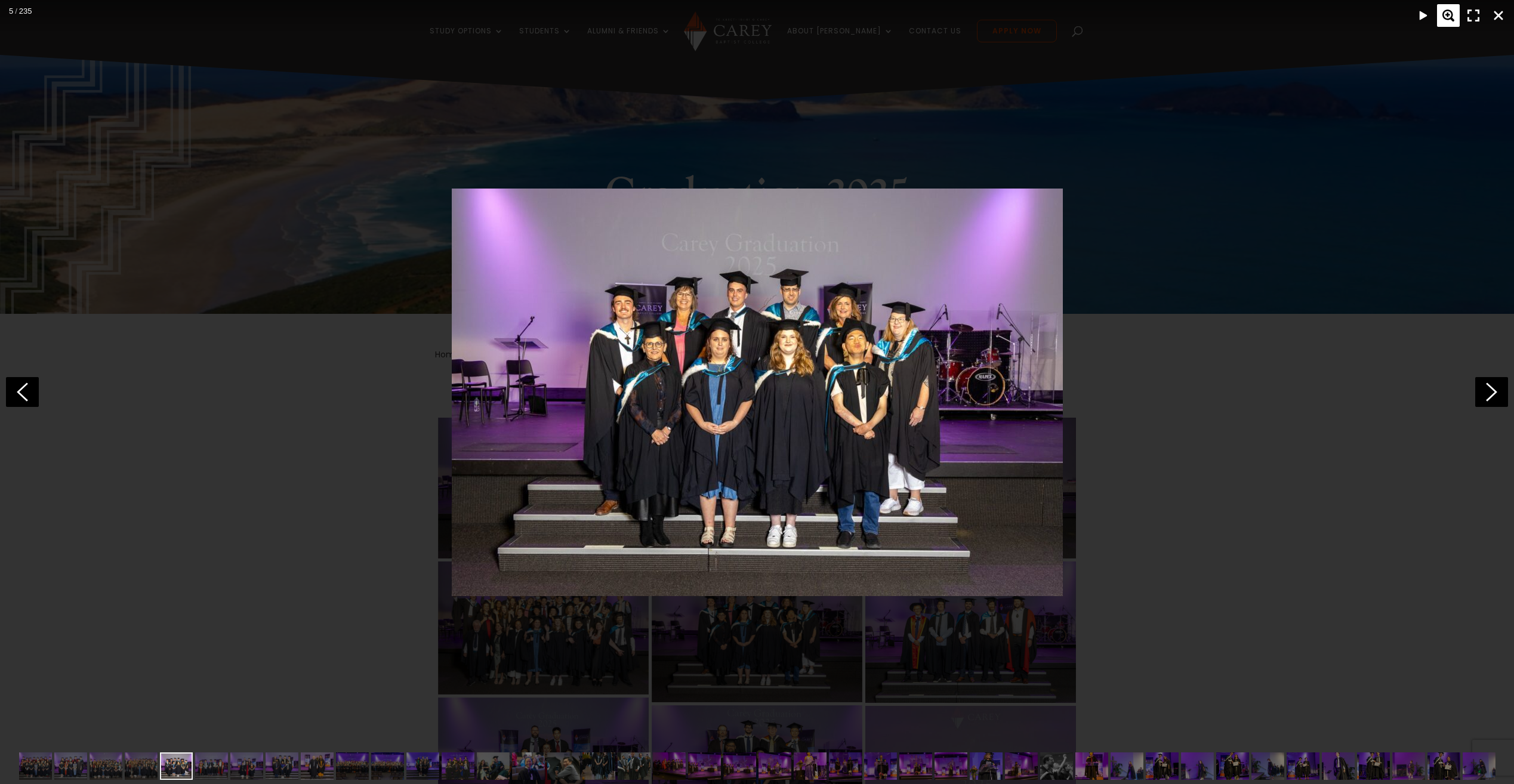
click at [1448, 9] on div "Zoom" at bounding box center [1448, 15] width 22 height 22
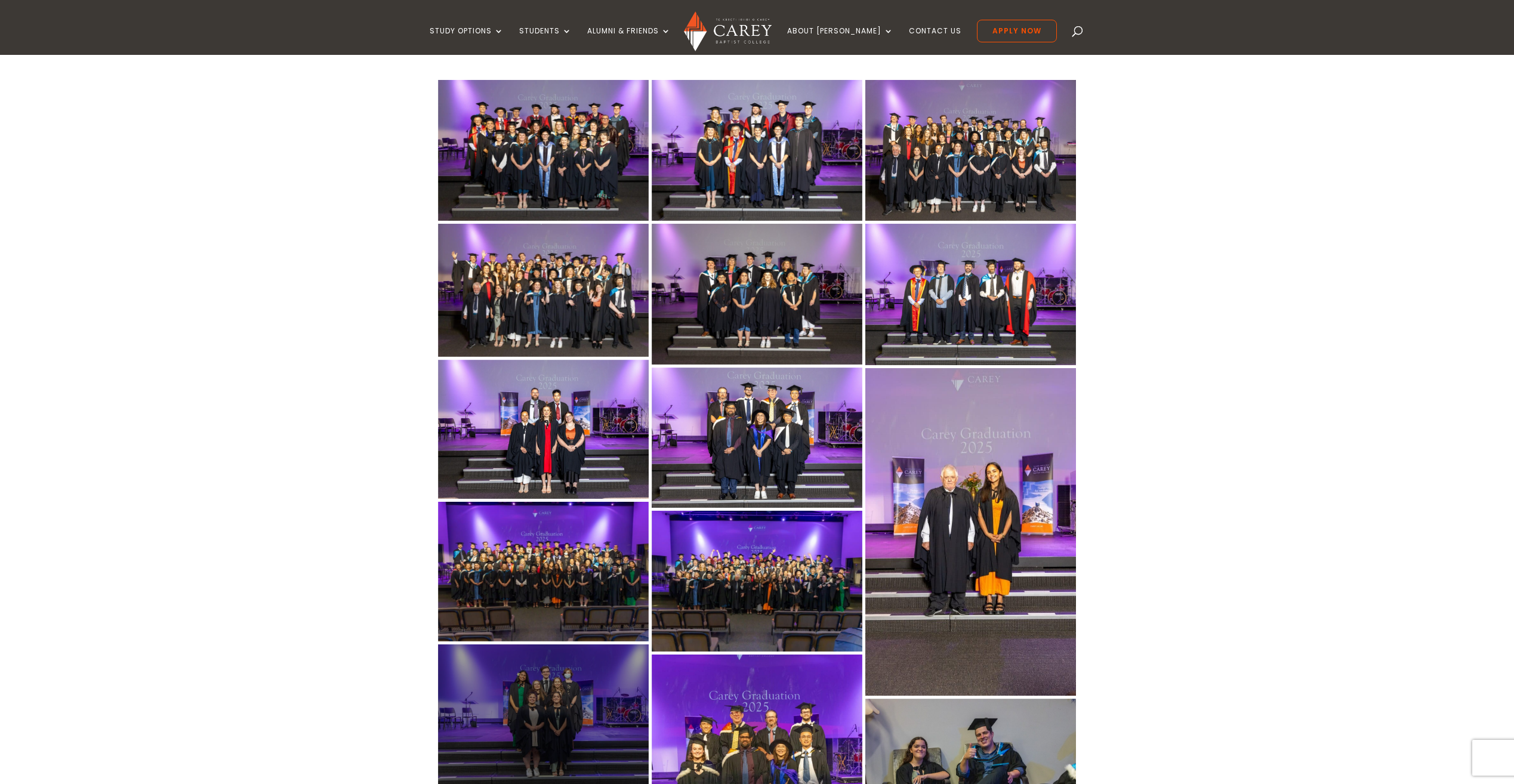
scroll to position [418, 0]
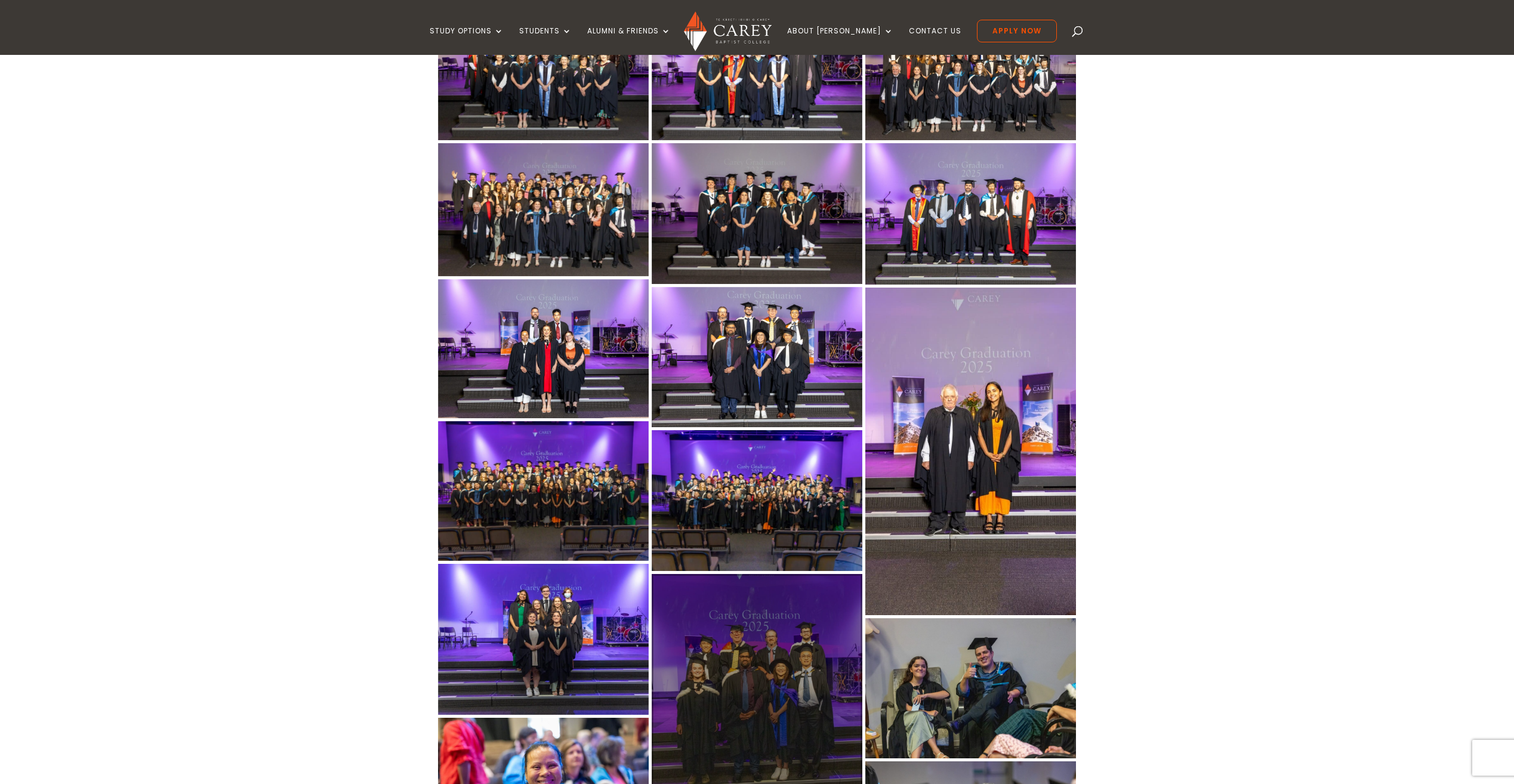
click at [766, 662] on div at bounding box center [757, 684] width 211 height 221
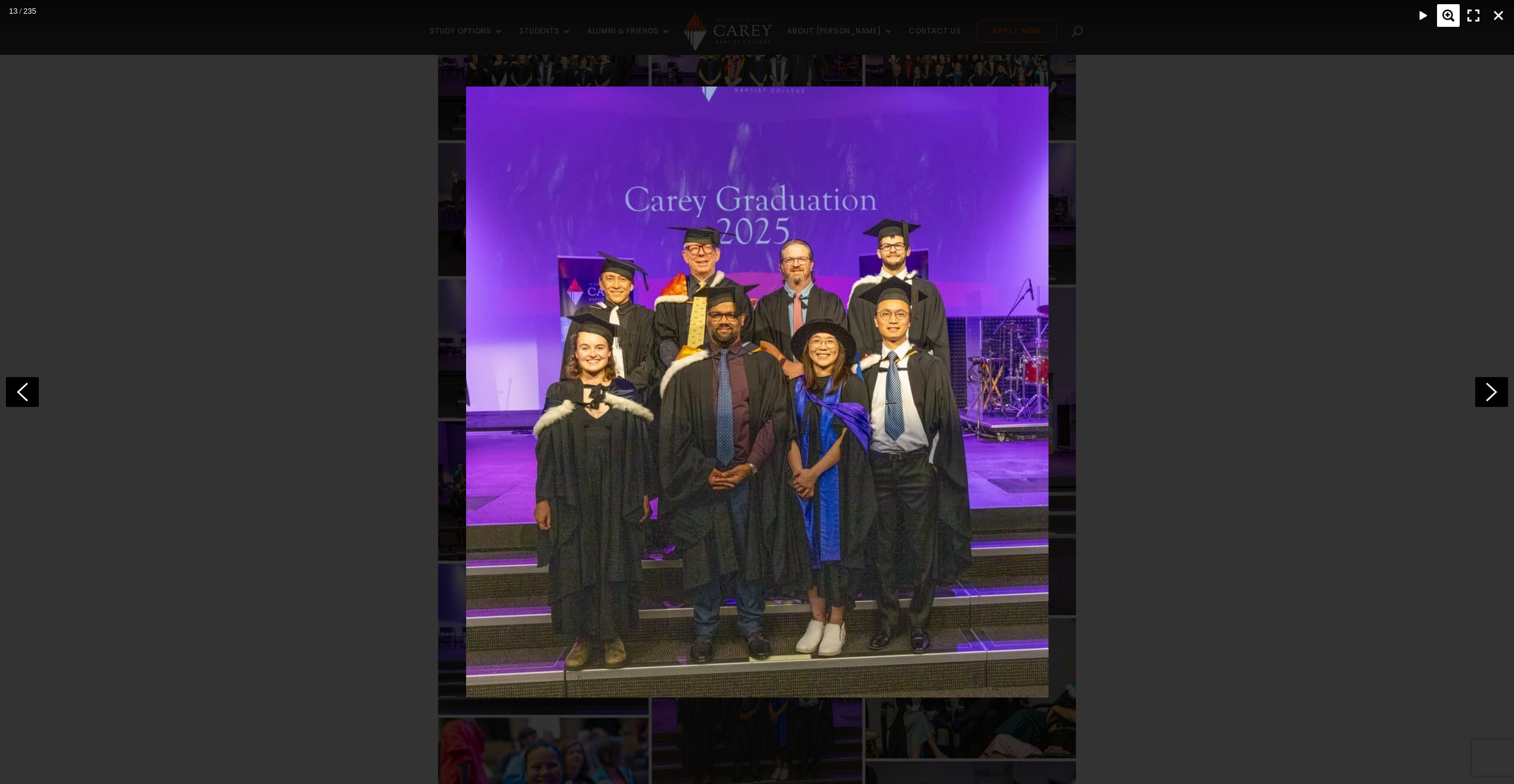
click at [1449, 9] on div "Zoom" at bounding box center [1448, 15] width 22 height 22
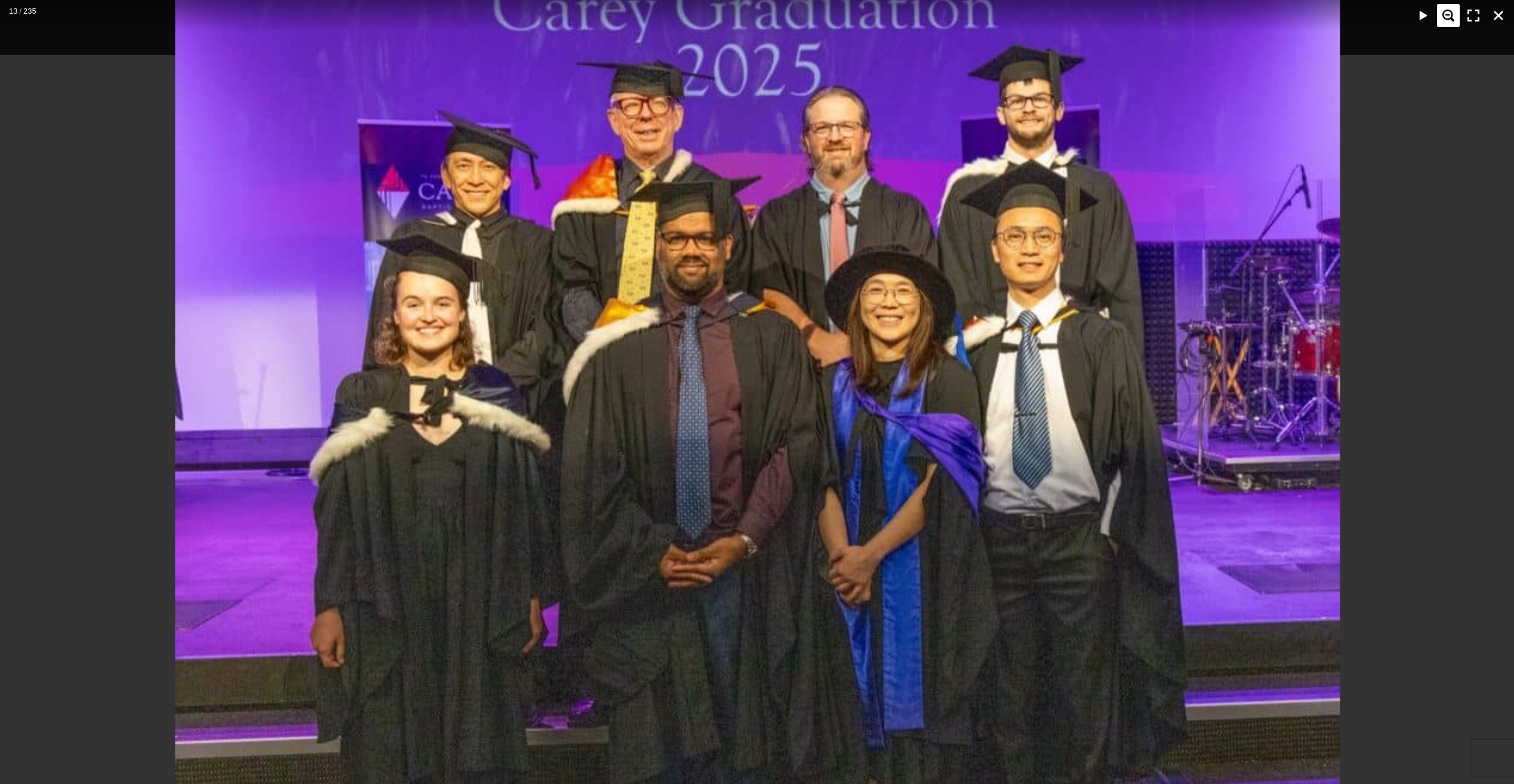
click at [1447, 10] on div "Zoom" at bounding box center [1448, 15] width 22 height 22
